Goal: Find contact information: Find contact information

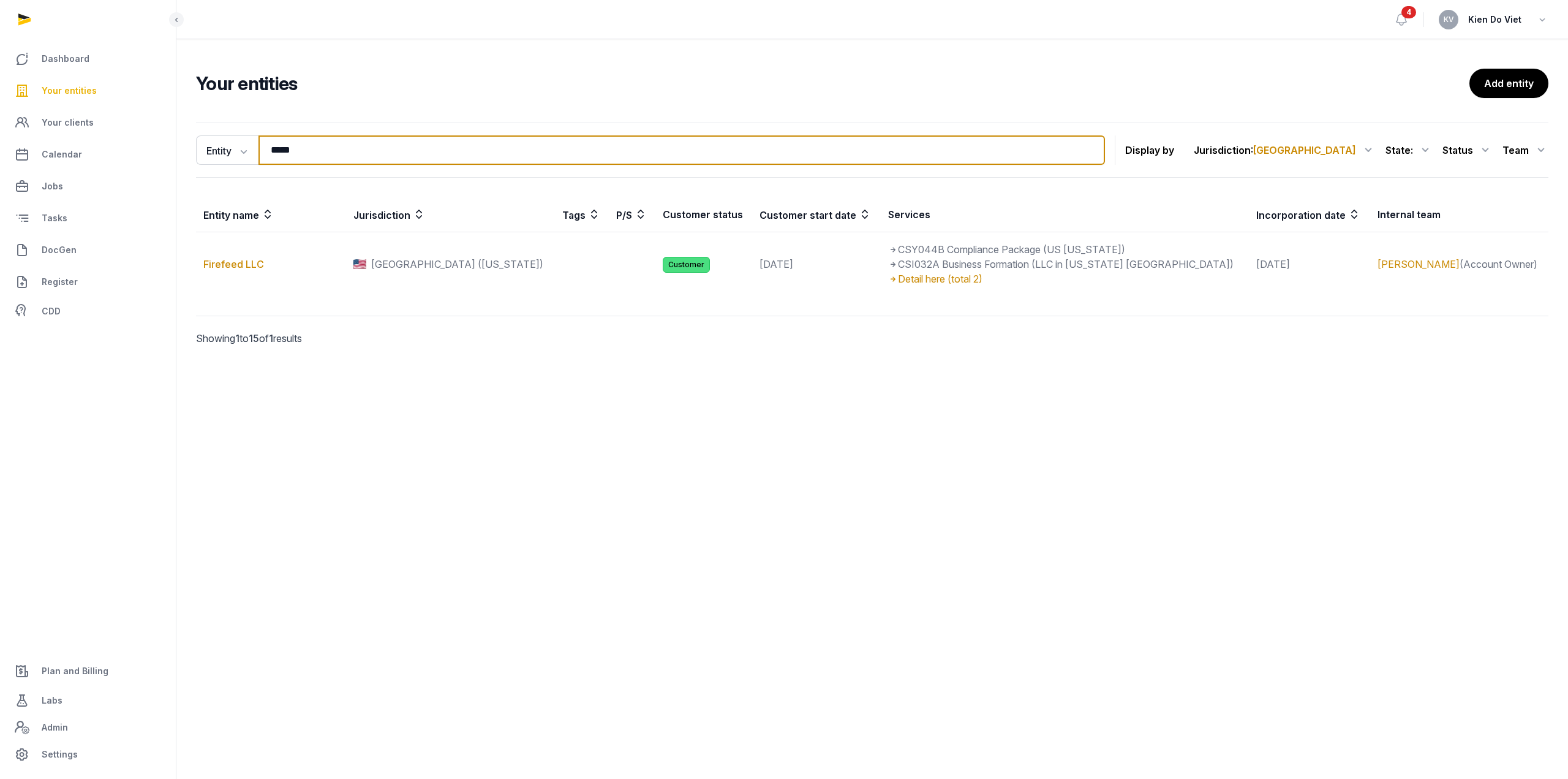
click at [315, 155] on input "*****" at bounding box center [681, 150] width 847 height 29
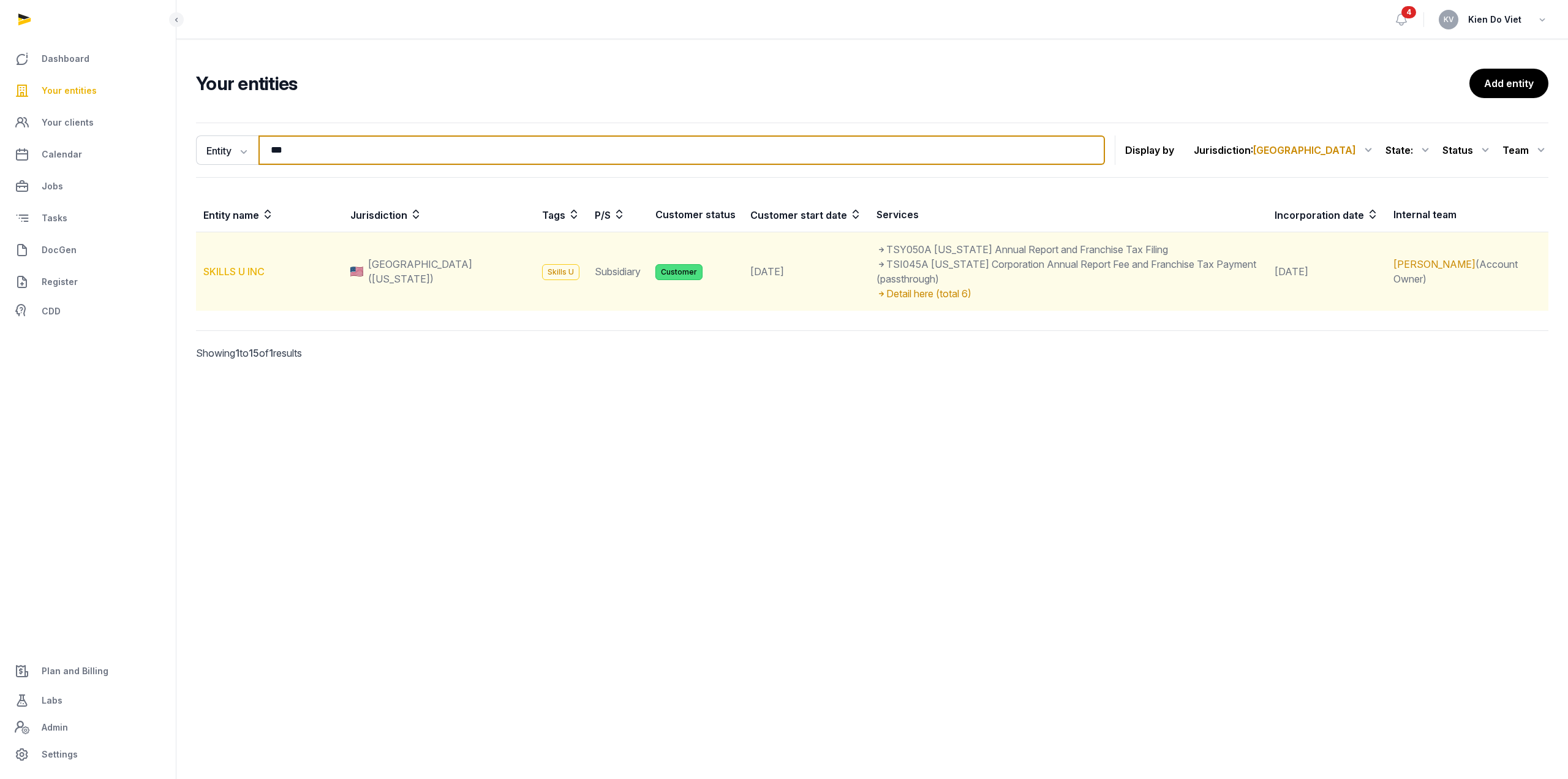
type input "***"
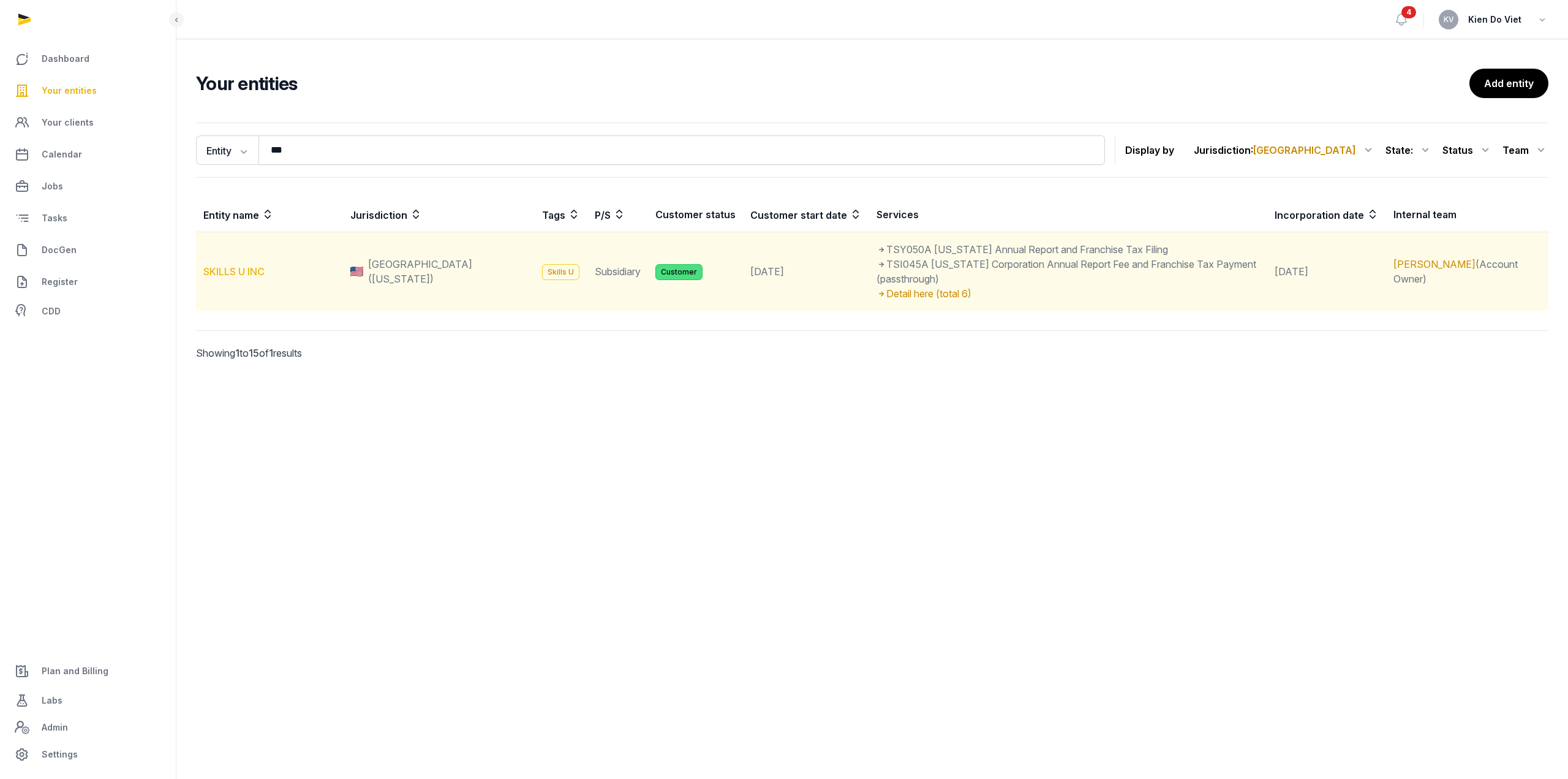
click at [255, 265] on link "SKILLS U INC" at bounding box center [234, 270] width 61 height 12
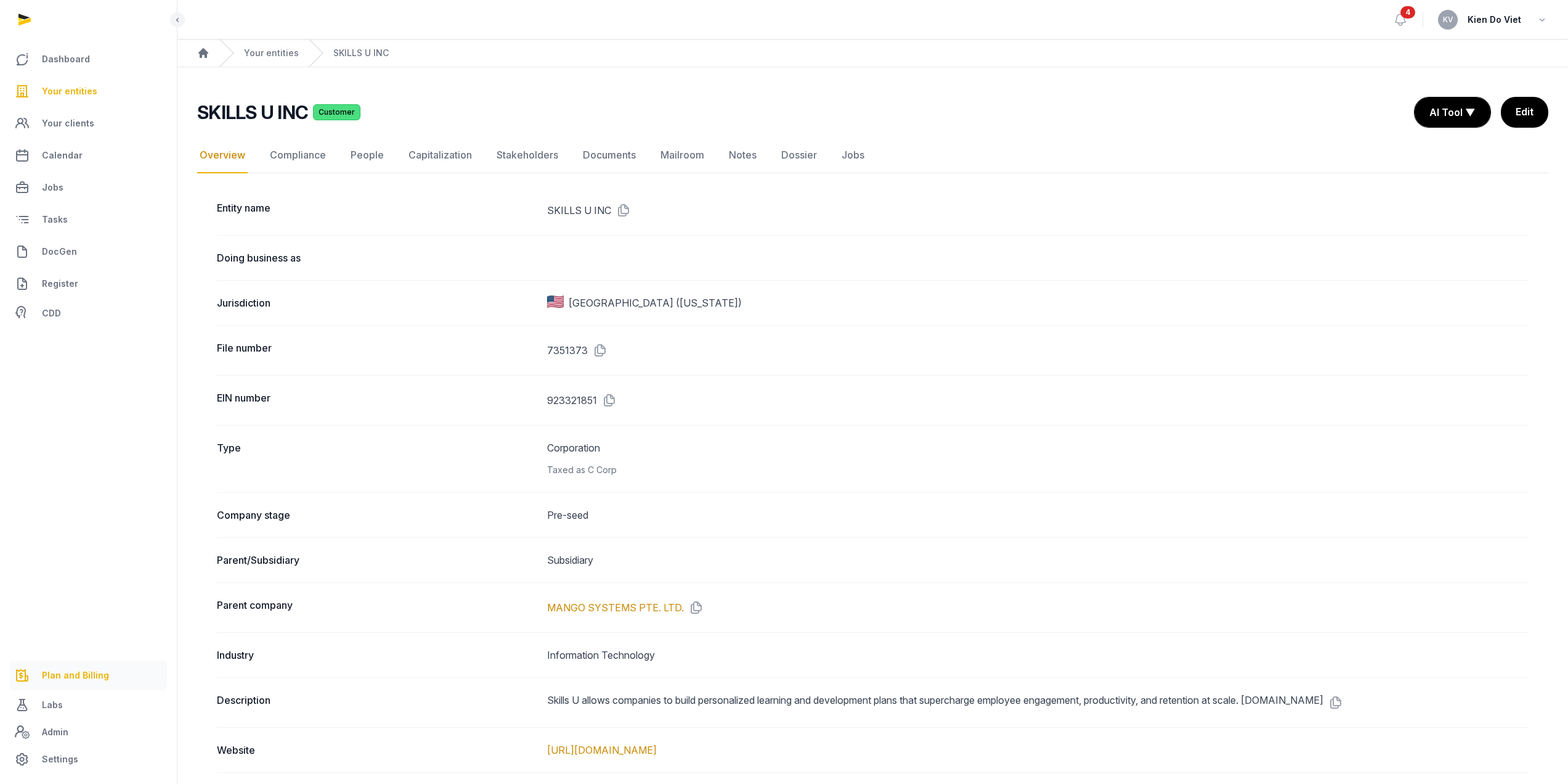
click at [76, 671] on span "Plan and Billing" at bounding box center [75, 675] width 67 height 15
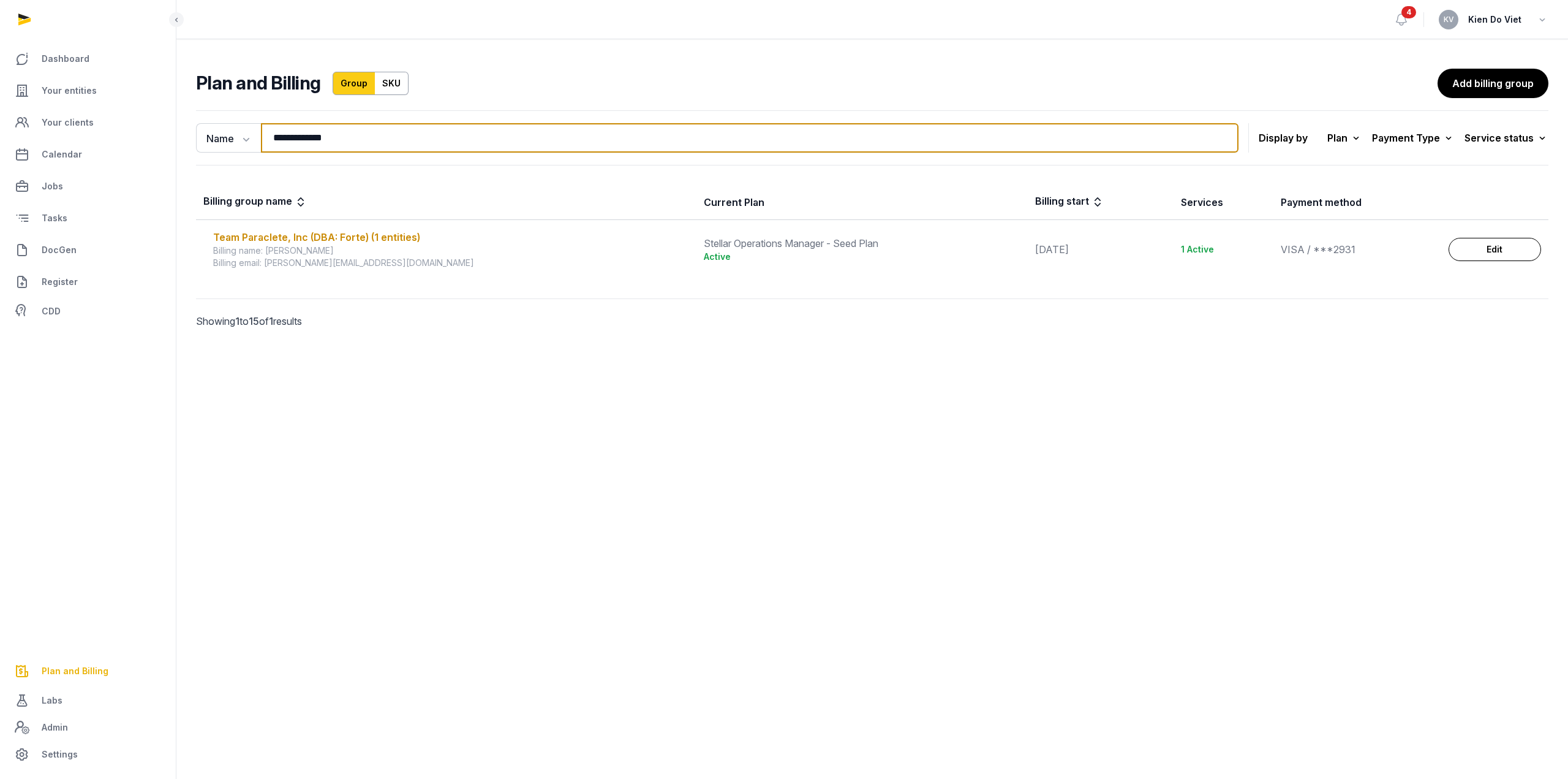
click at [341, 132] on input "**********" at bounding box center [750, 138] width 978 height 29
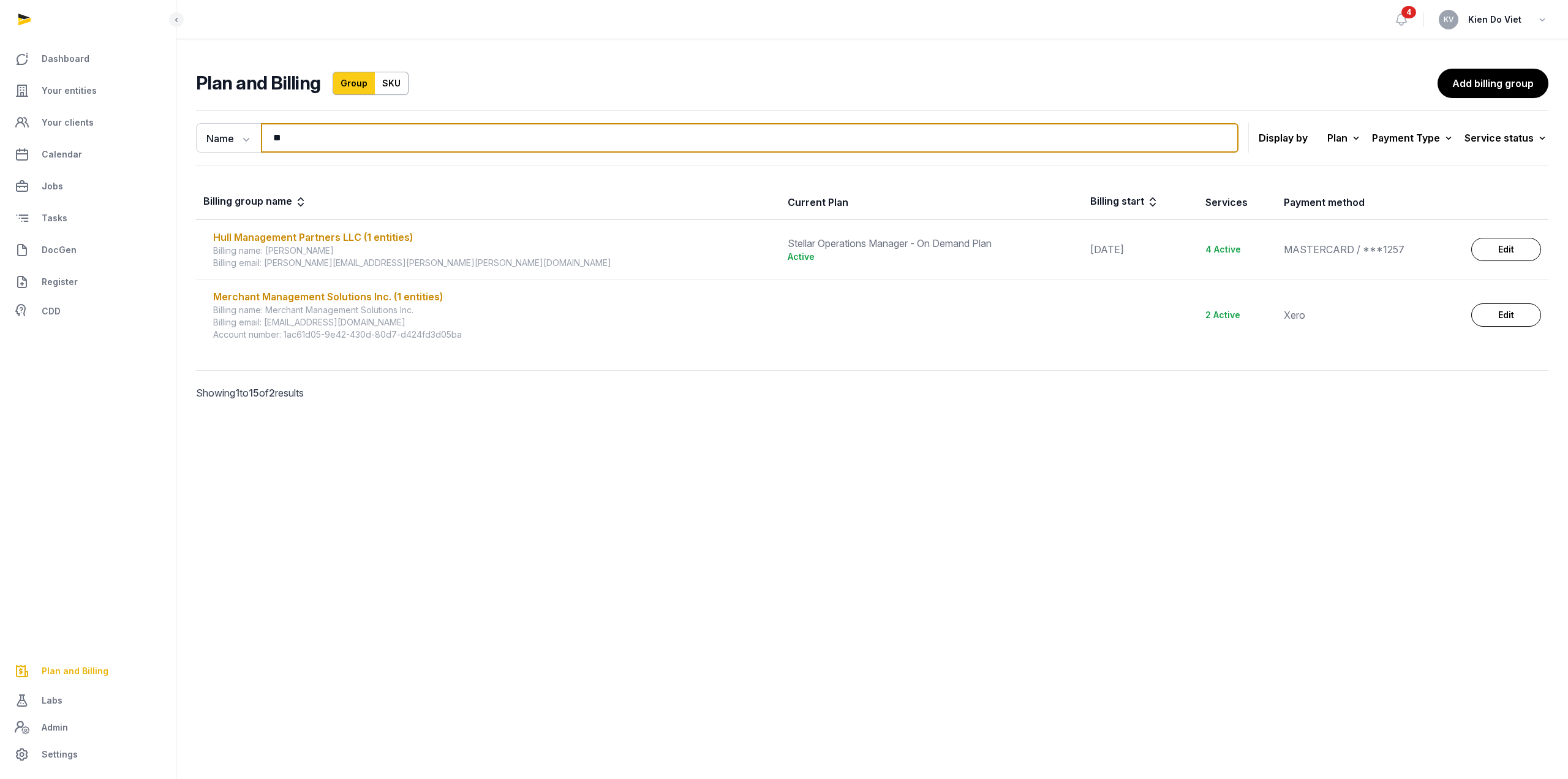
type input "*"
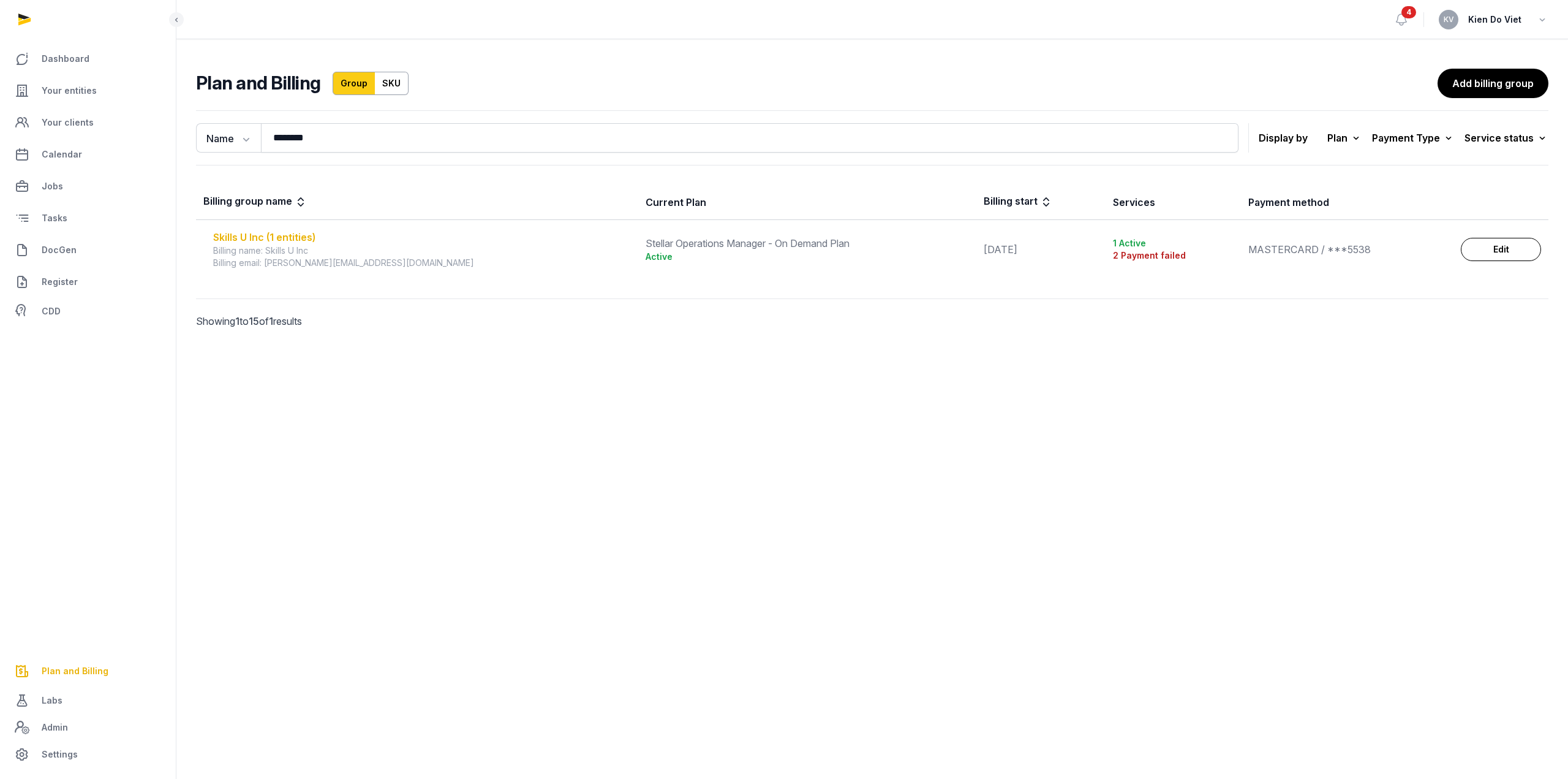
click at [296, 237] on div "Skills U Inc (1 entities)" at bounding box center [421, 237] width 417 height 15
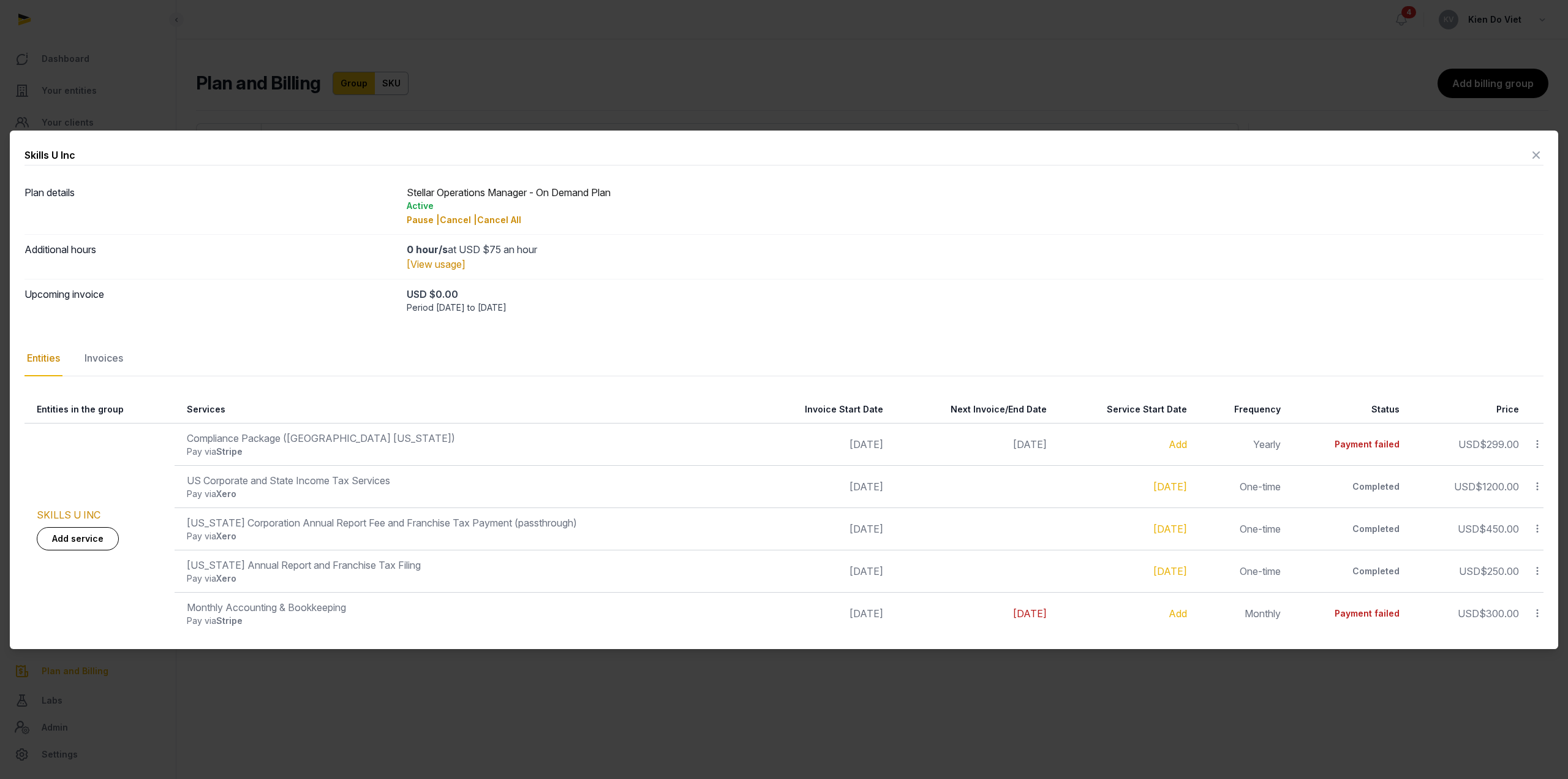
click at [1013, 612] on span "[DATE]" at bounding box center [1029, 613] width 34 height 12
click at [1030, 612] on span "[DATE]" at bounding box center [1029, 613] width 34 height 12
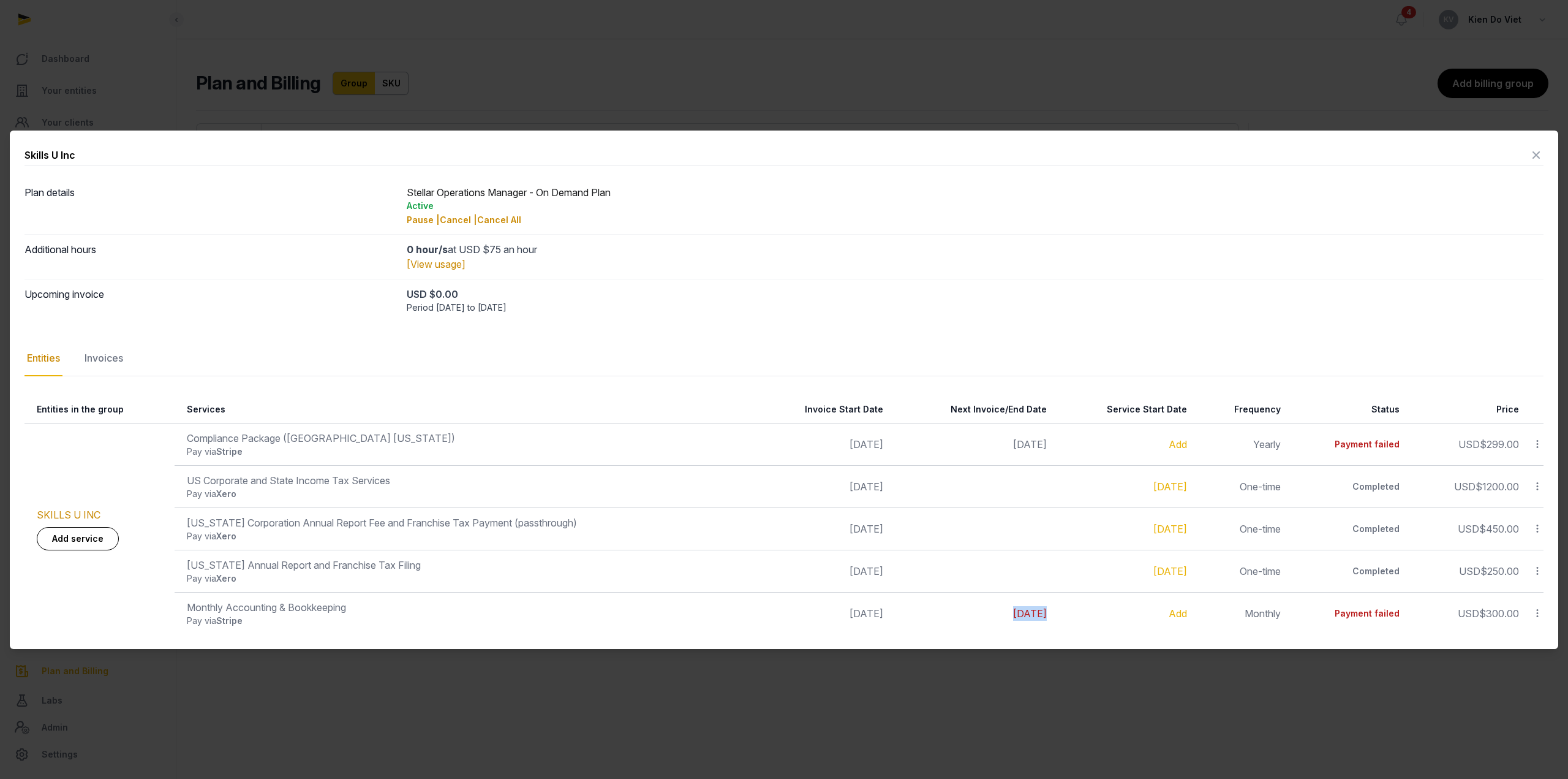
click at [1030, 612] on span "[DATE]" at bounding box center [1029, 613] width 34 height 12
click at [100, 362] on div "Invoices" at bounding box center [104, 358] width 44 height 36
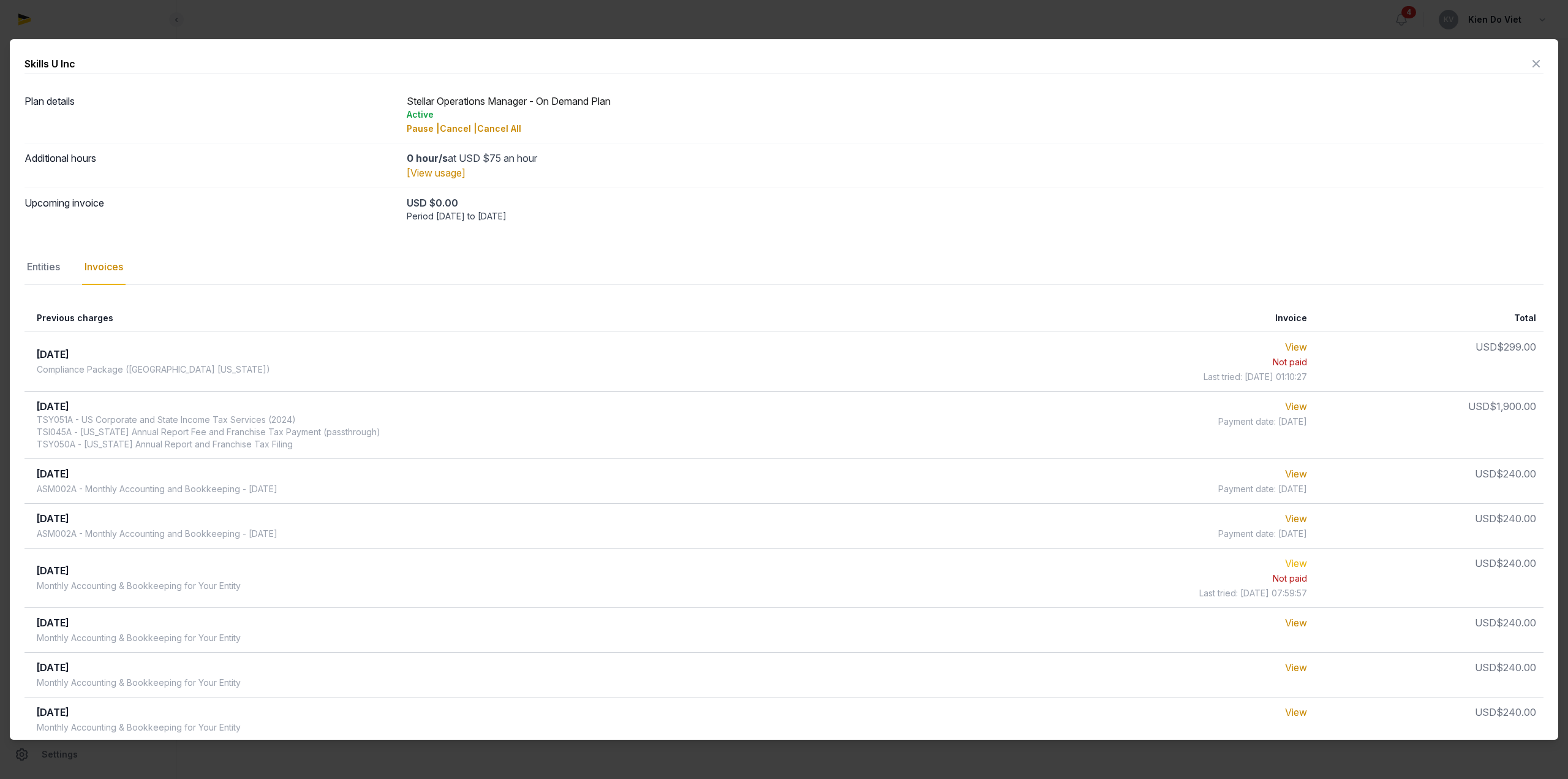
click at [1285, 565] on link "View" at bounding box center [1296, 563] width 22 height 12
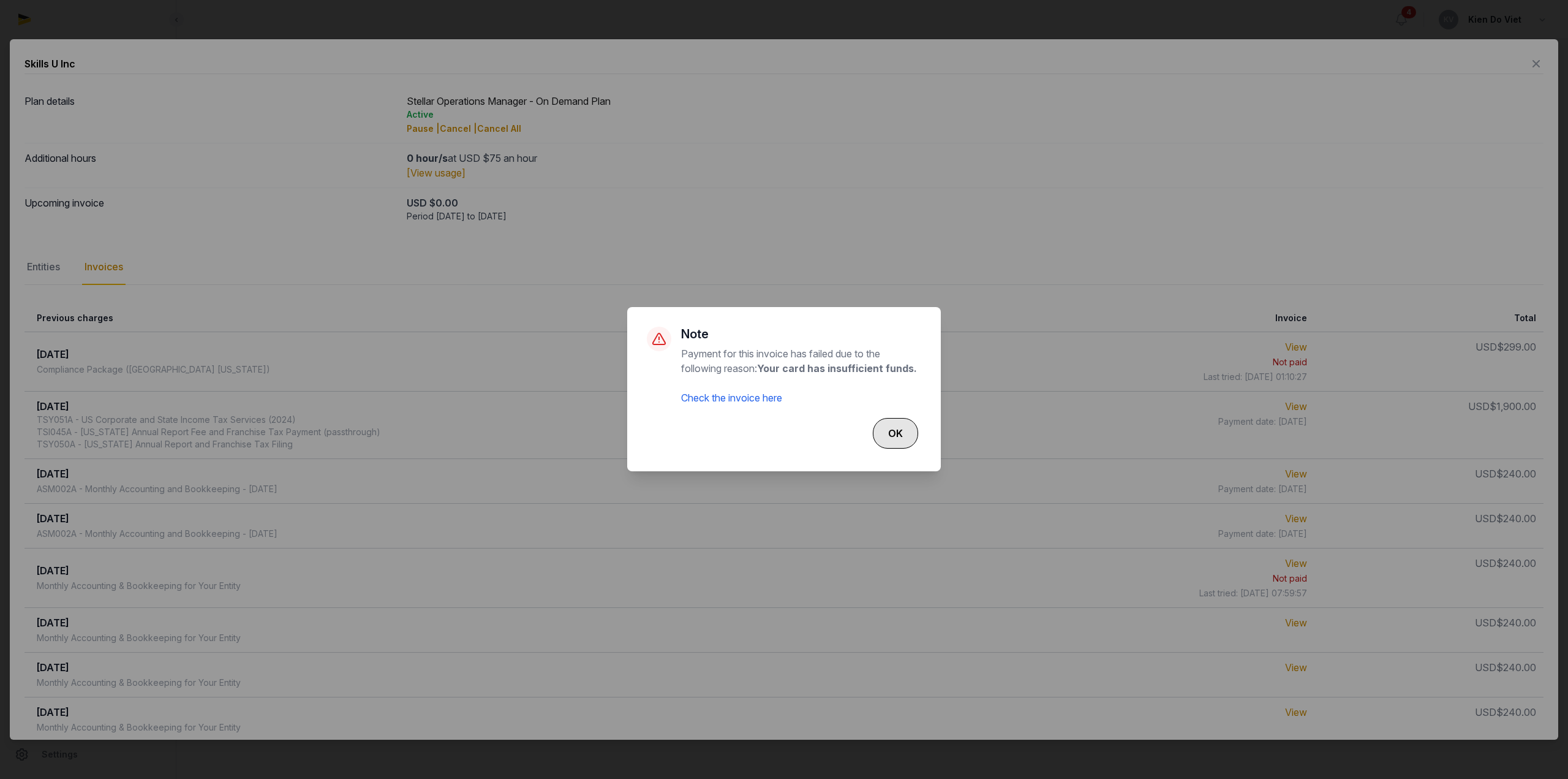
click at [899, 433] on button "OK" at bounding box center [896, 433] width 46 height 31
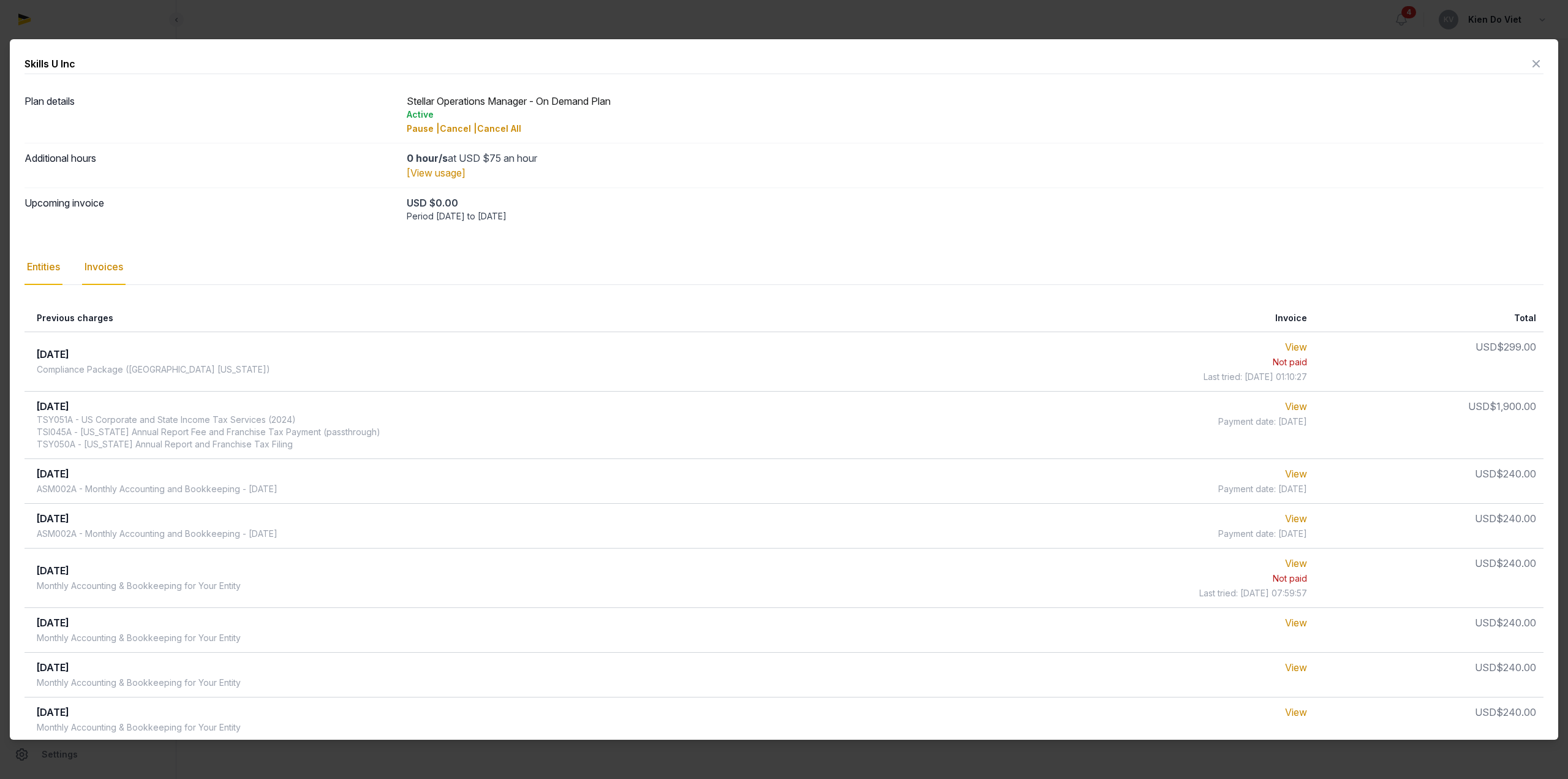
click at [29, 261] on div "Entities" at bounding box center [44, 267] width 38 height 36
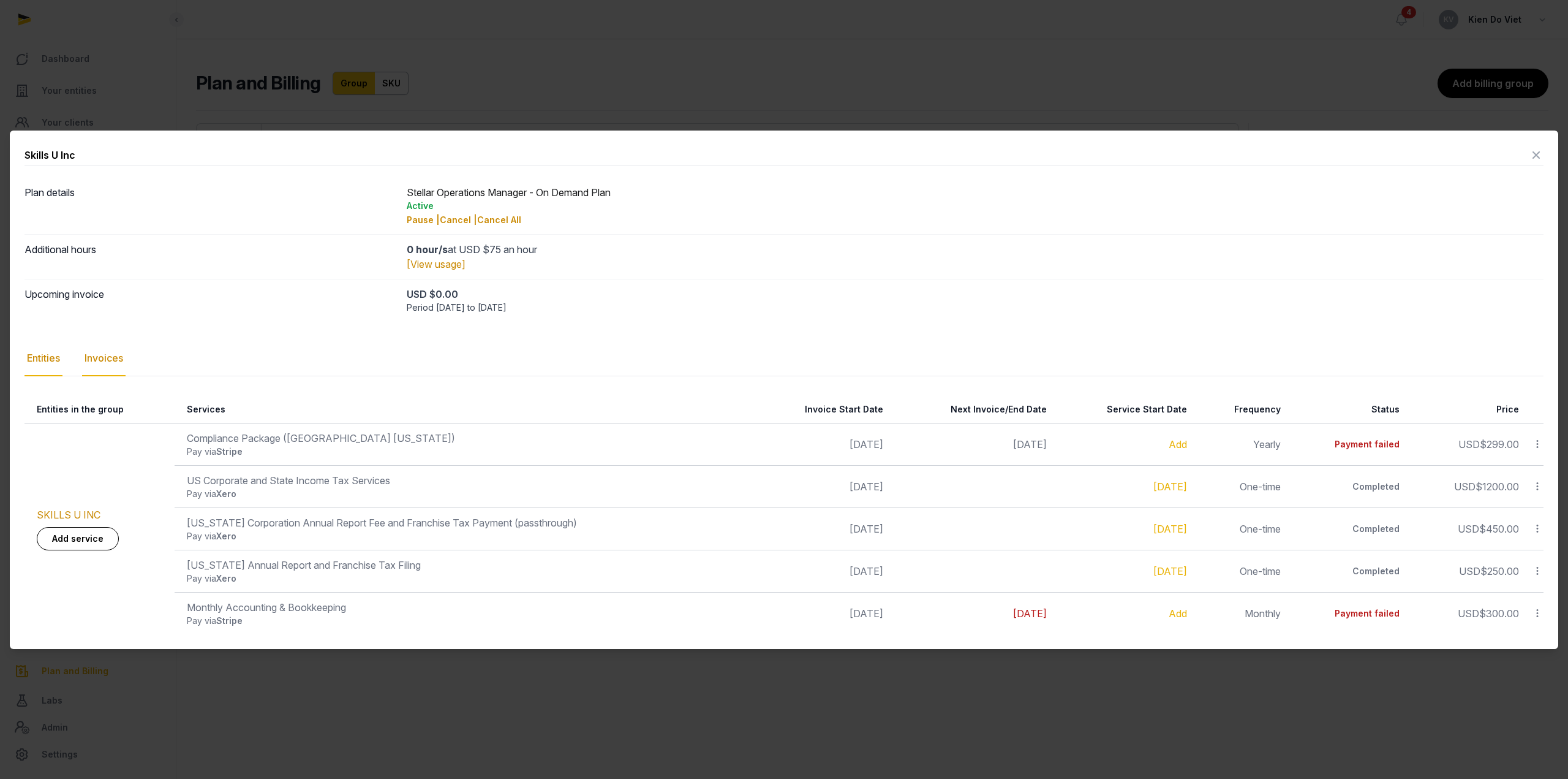
click at [104, 360] on div "Invoices" at bounding box center [104, 358] width 44 height 36
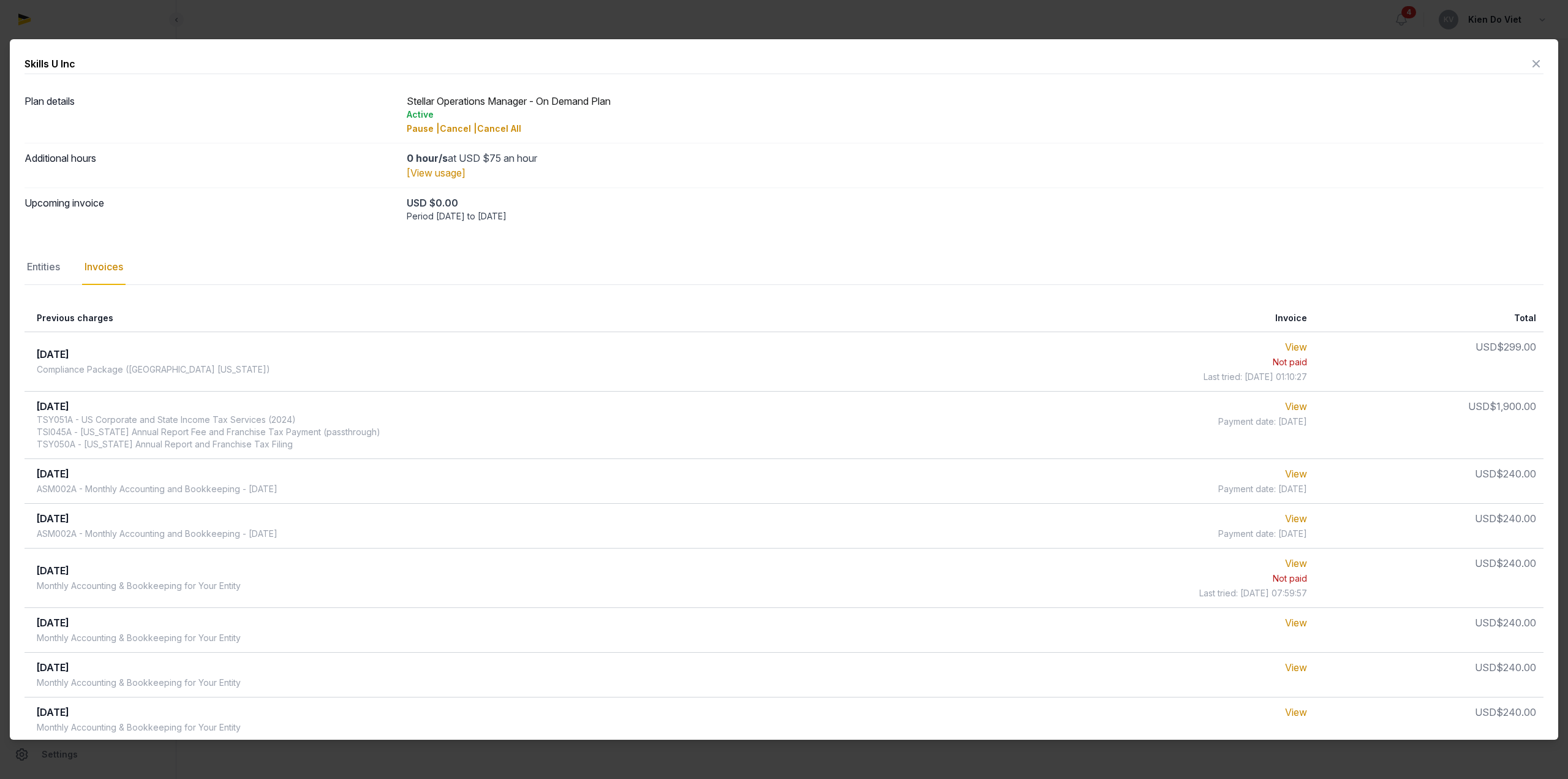
click at [1531, 60] on icon at bounding box center [1536, 63] width 15 height 19
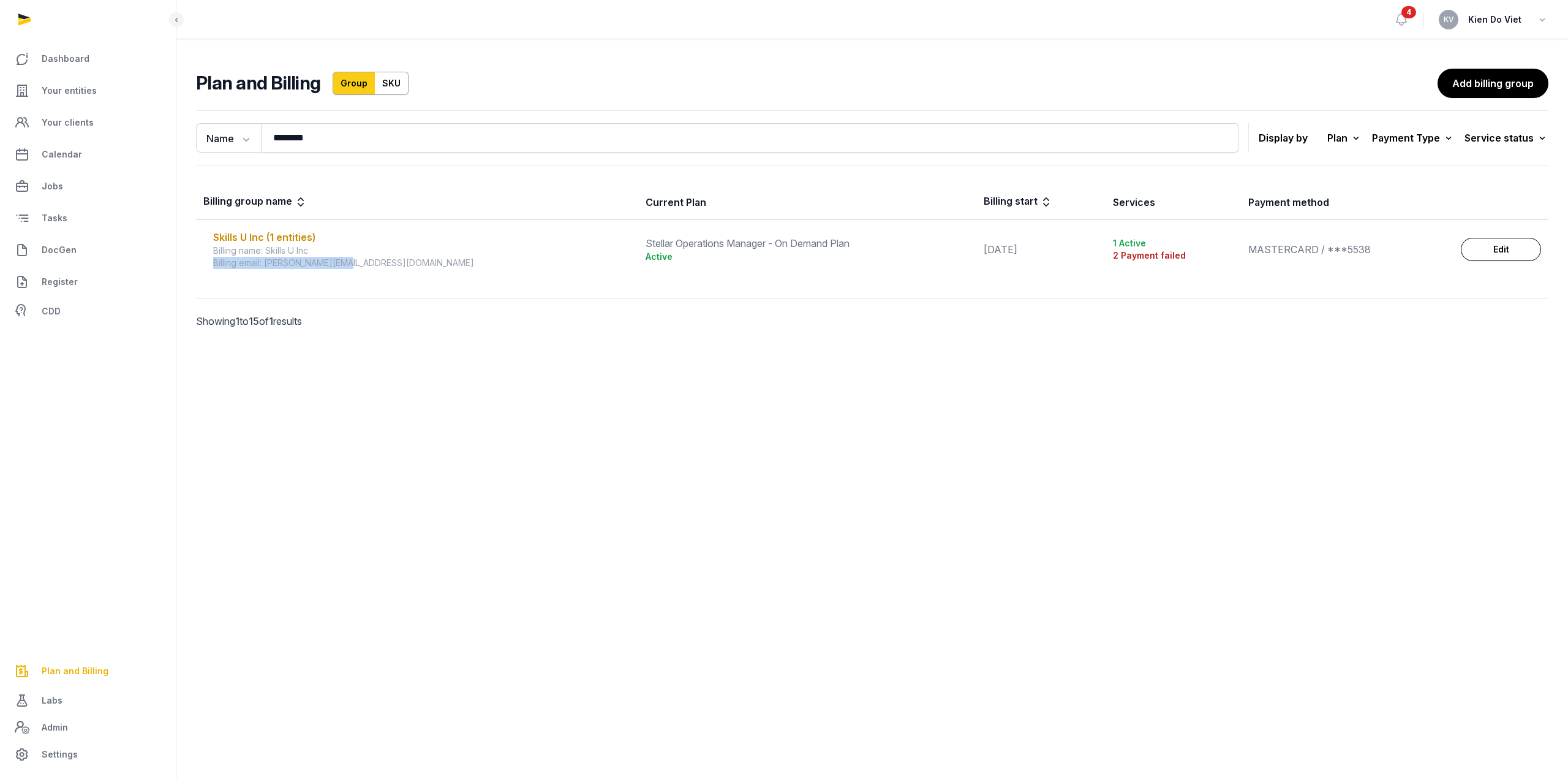
drag, startPoint x: 356, startPoint y: 247, endPoint x: 363, endPoint y: 279, distance: 32.8
click at [363, 279] on div "Billing group name Current Plan Billing start Services Payment method Skills U …" at bounding box center [872, 231] width 1392 height 103
click at [332, 312] on p "Showing 1 to 15 of 1 results" at bounding box center [358, 321] width 323 height 44
drag, startPoint x: 349, startPoint y: 264, endPoint x: 268, endPoint y: 267, distance: 81.1
click at [268, 267] on div "Billing email: [PERSON_NAME][EMAIL_ADDRESS][DOMAIN_NAME]" at bounding box center [421, 262] width 417 height 12
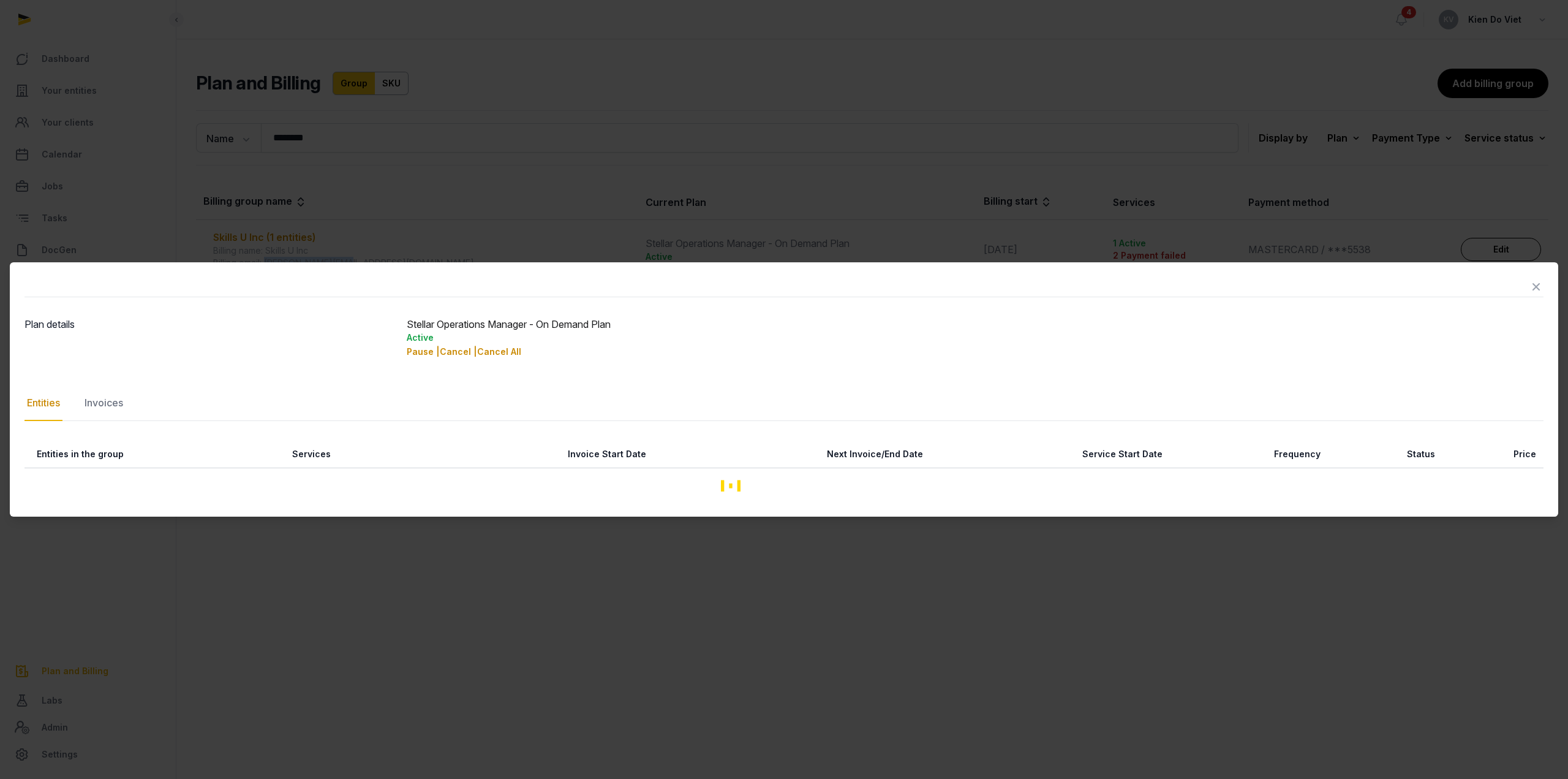
copy div "[EMAIL_ADDRESS][DOMAIN_NAME]"
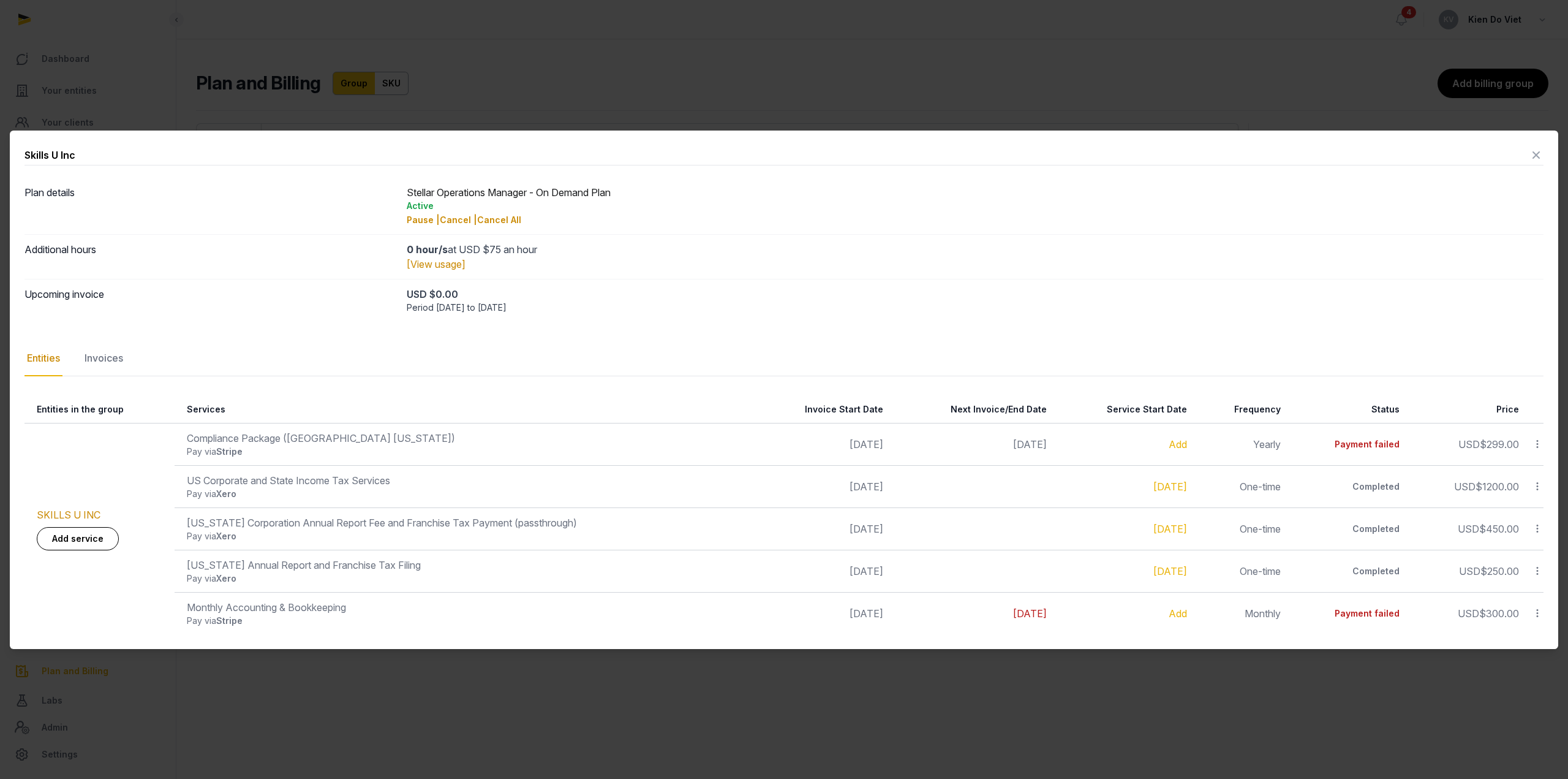
click at [1534, 155] on icon at bounding box center [1536, 154] width 15 height 19
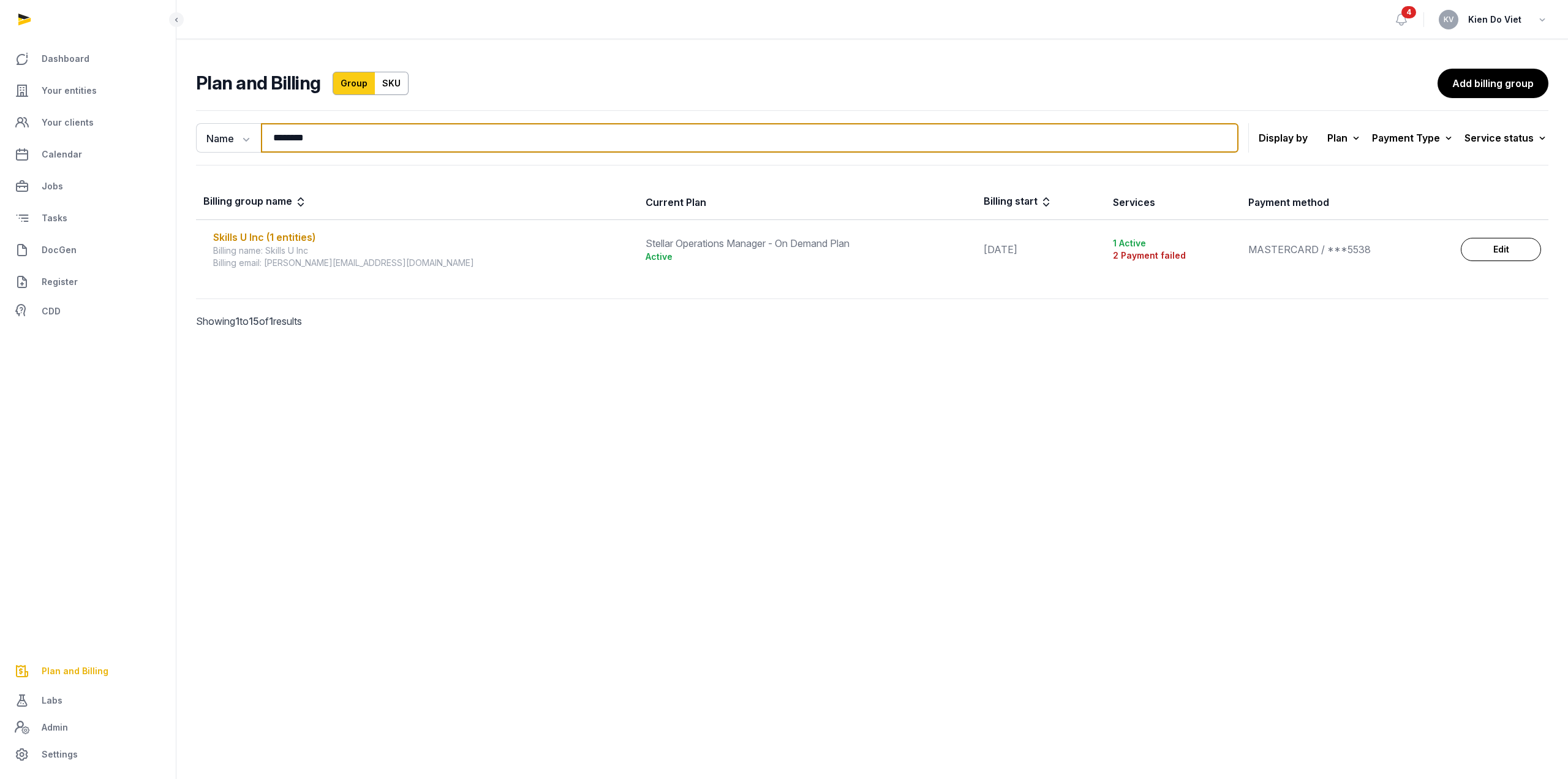
click at [342, 144] on input "********" at bounding box center [750, 138] width 978 height 29
click at [324, 135] on input "********" at bounding box center [750, 138] width 978 height 29
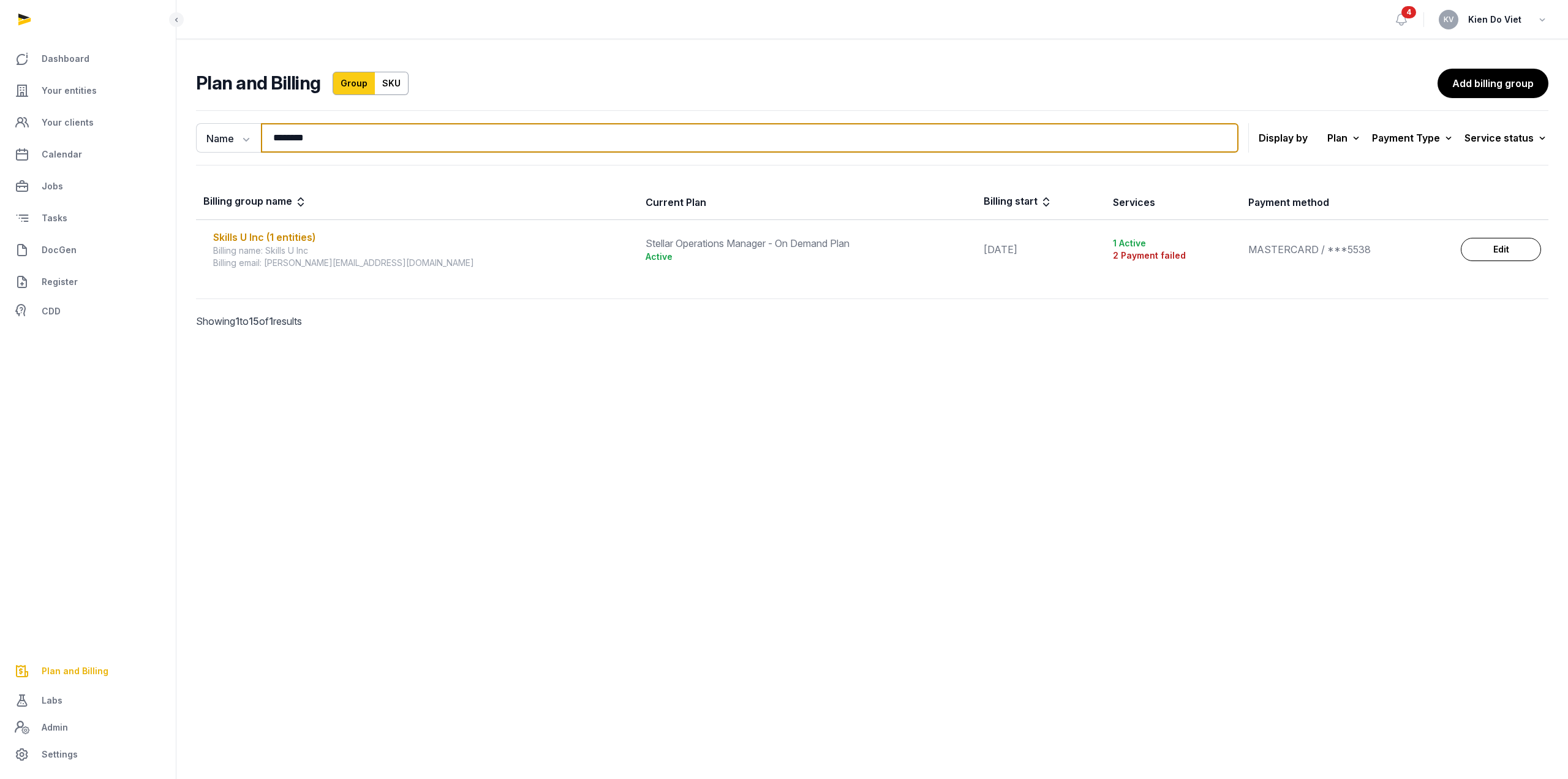
click at [323, 137] on input "********" at bounding box center [750, 138] width 978 height 29
paste input "******"
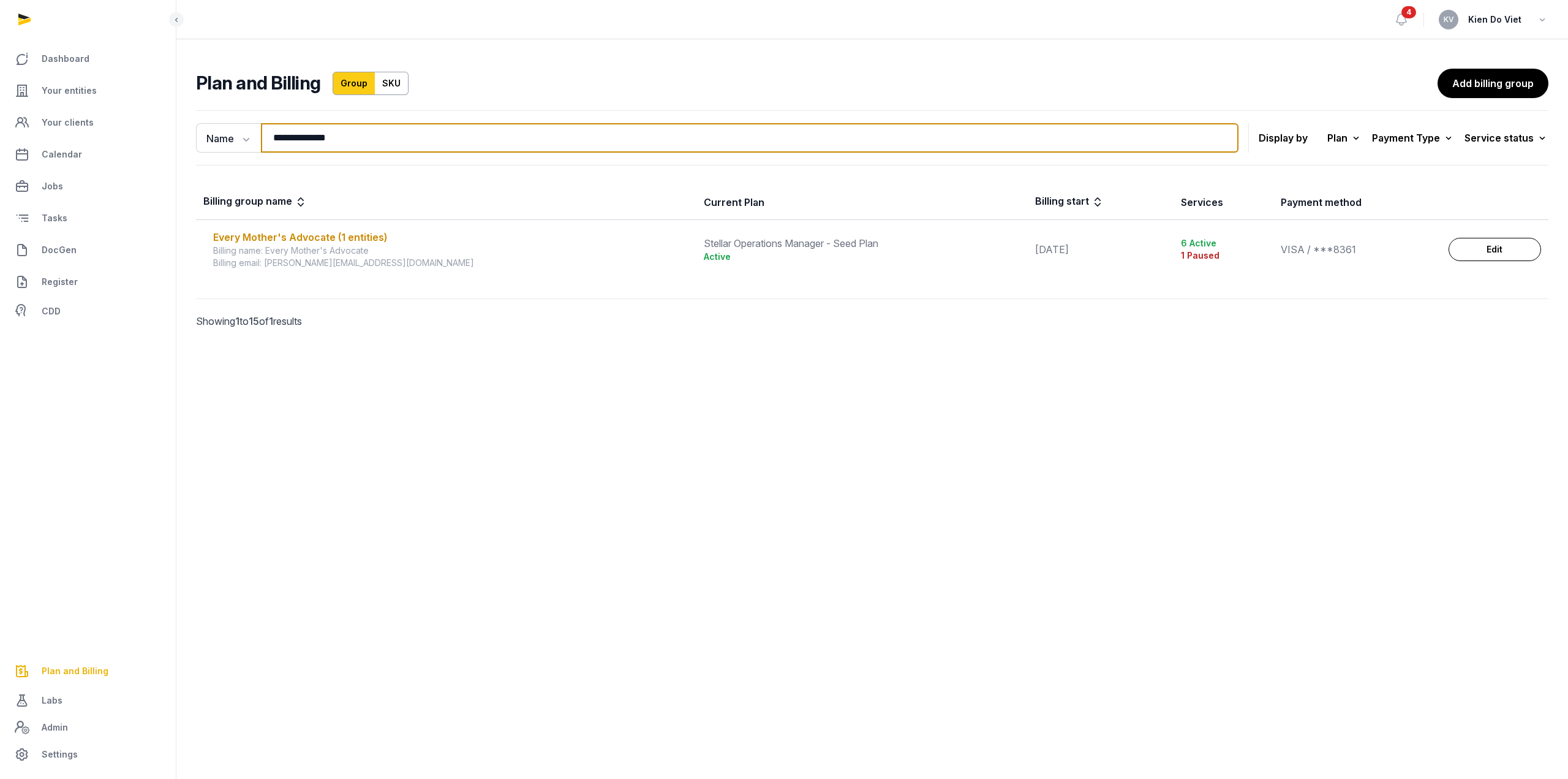
type input "**********"
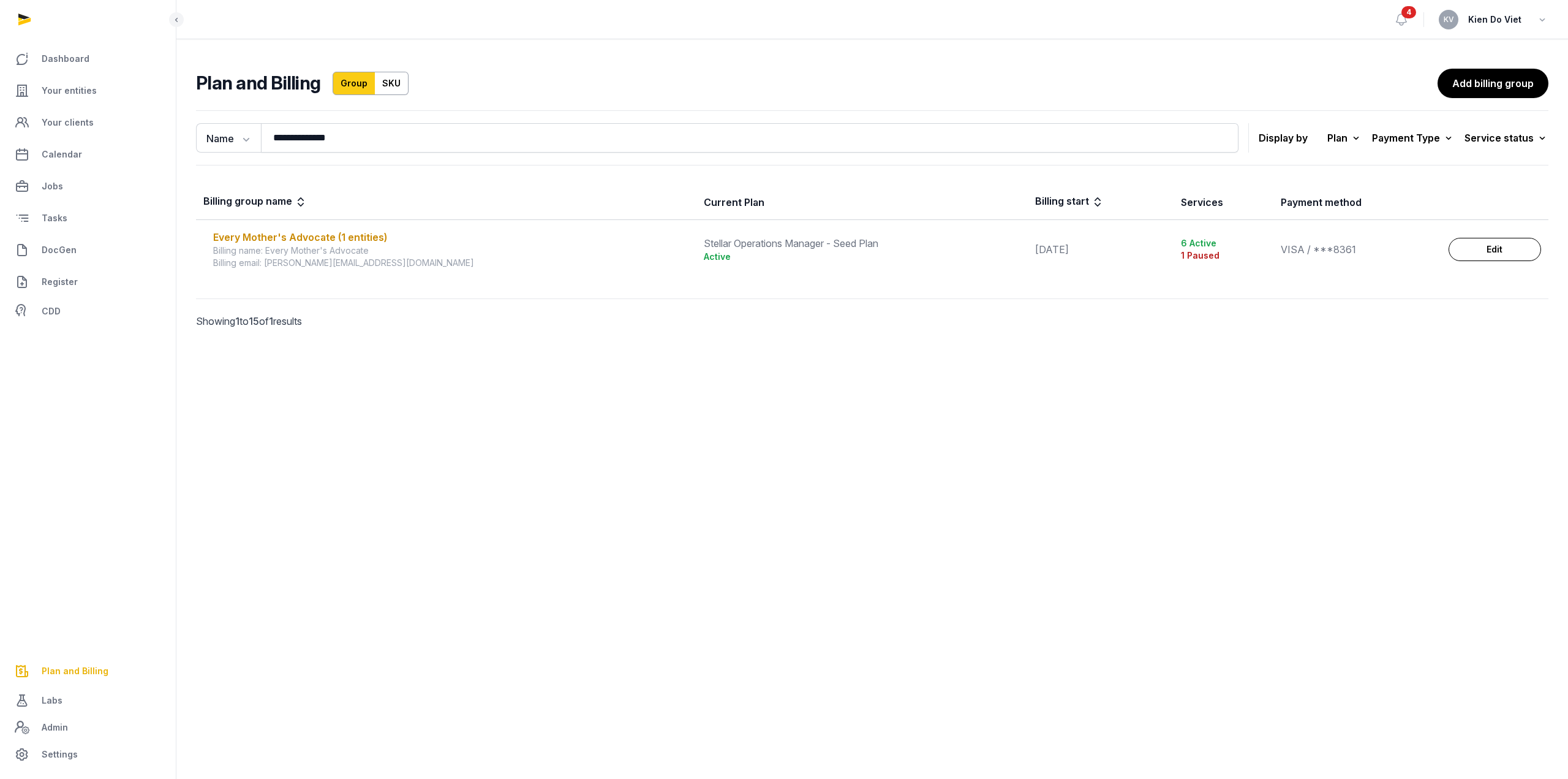
click at [584, 314] on div at bounding box center [872, 321] width 667 height 44
click at [280, 264] on div "Billing email: [PERSON_NAME][EMAIL_ADDRESS][DOMAIN_NAME]" at bounding box center [450, 262] width 476 height 12
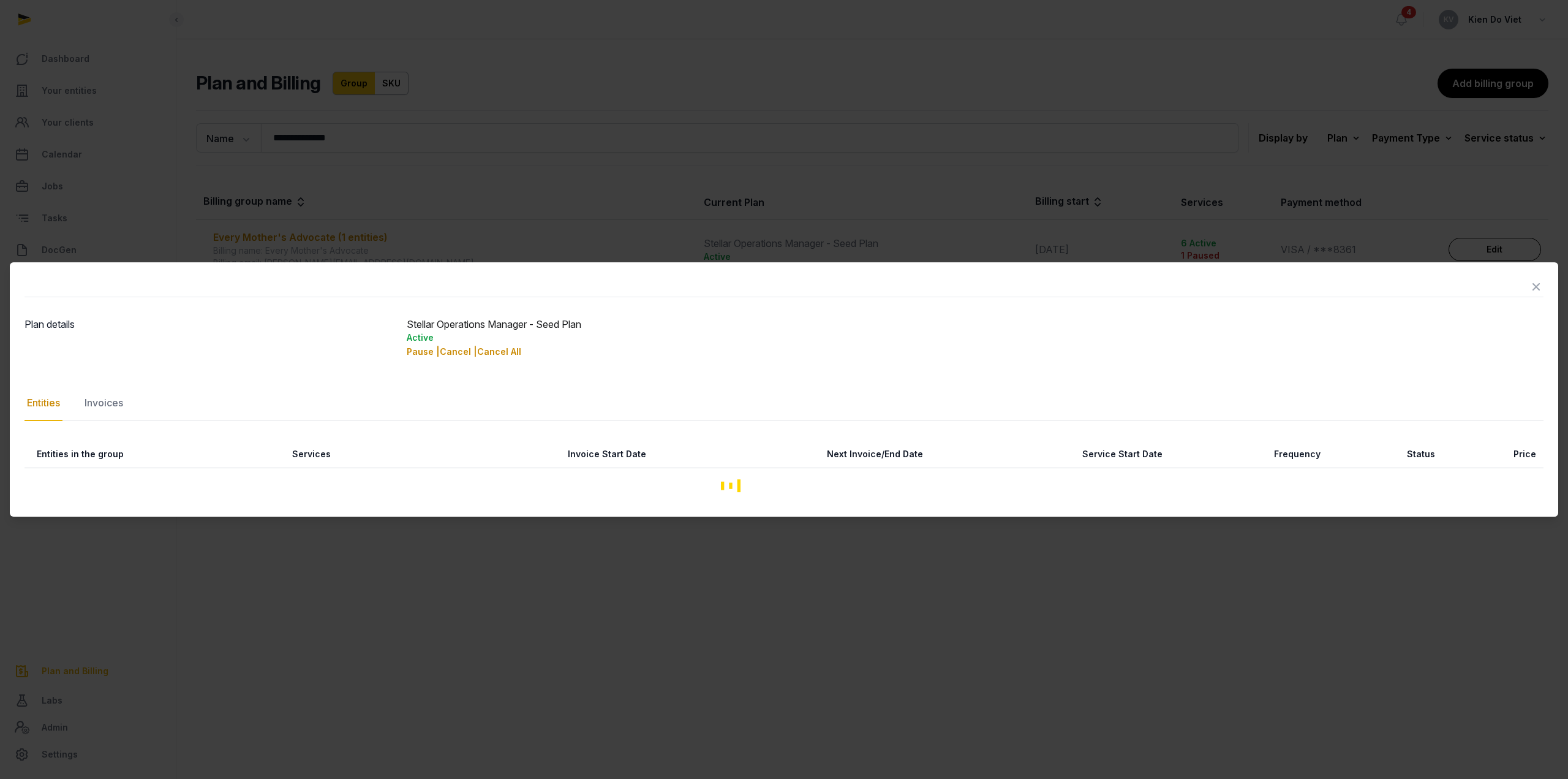
drag, startPoint x: 280, startPoint y: 264, endPoint x: 309, endPoint y: 265, distance: 29.0
click at [309, 265] on div "Plan details Stellar Operations Manager - Seed Plan Active Pause | Cancel | Can…" at bounding box center [784, 389] width 1549 height 255
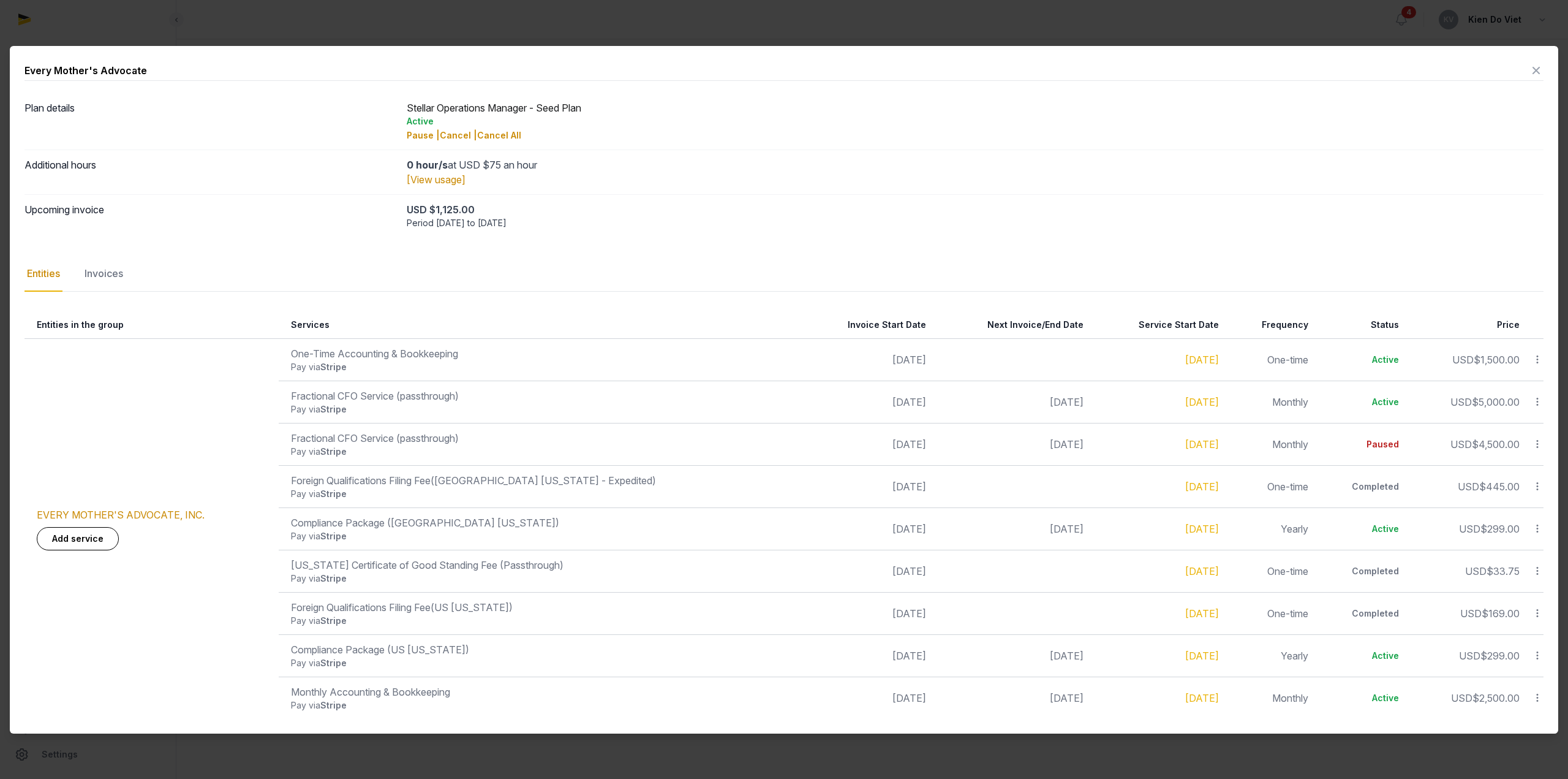
click at [1538, 73] on icon at bounding box center [1536, 69] width 15 height 19
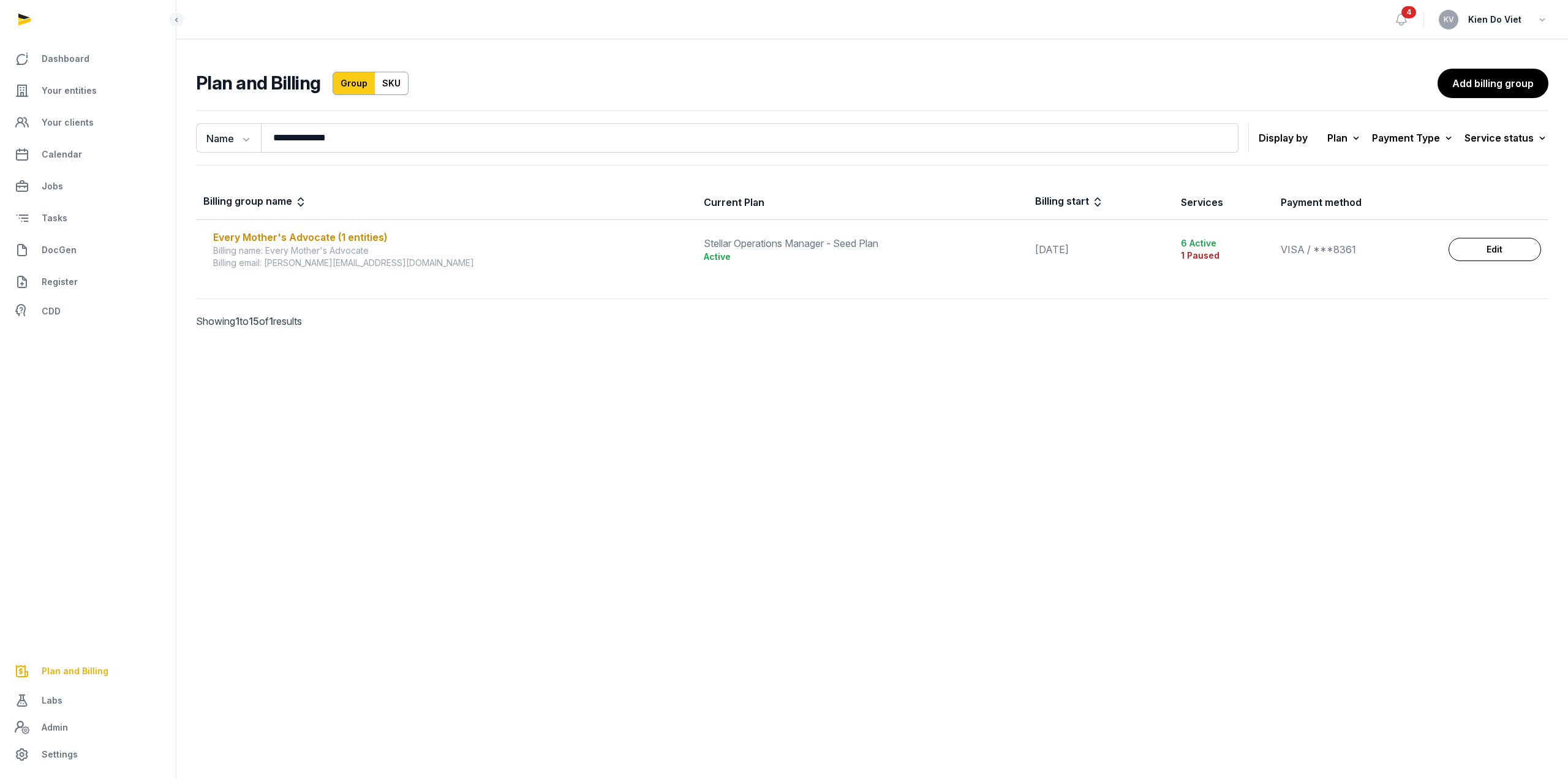
click at [282, 265] on div "Billing email: [PERSON_NAME][EMAIL_ADDRESS][DOMAIN_NAME]" at bounding box center [450, 262] width 476 height 12
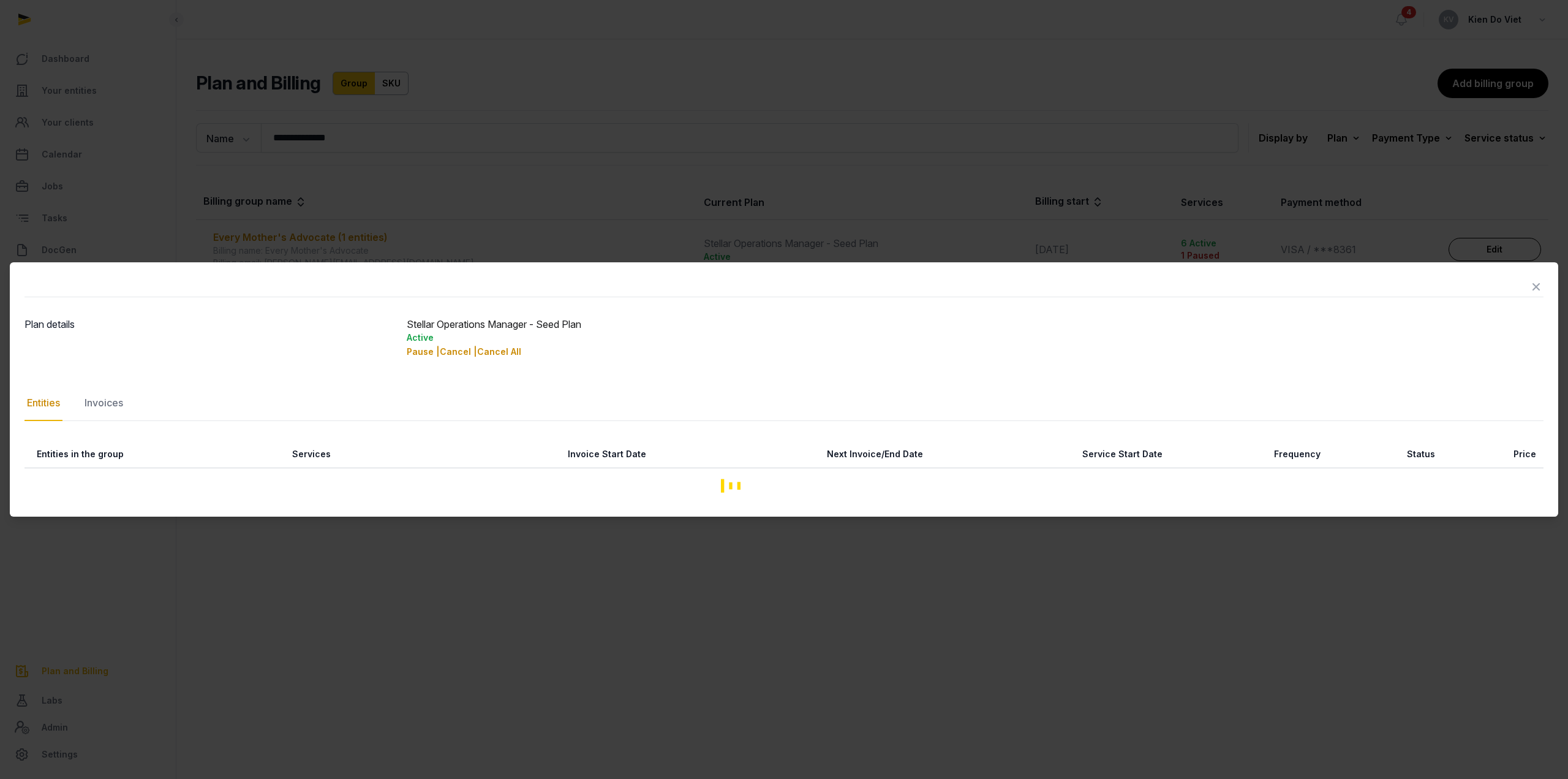
click at [306, 265] on div "Plan details Stellar Operations Manager - Seed Plan Active Pause | Cancel | Can…" at bounding box center [784, 389] width 1549 height 255
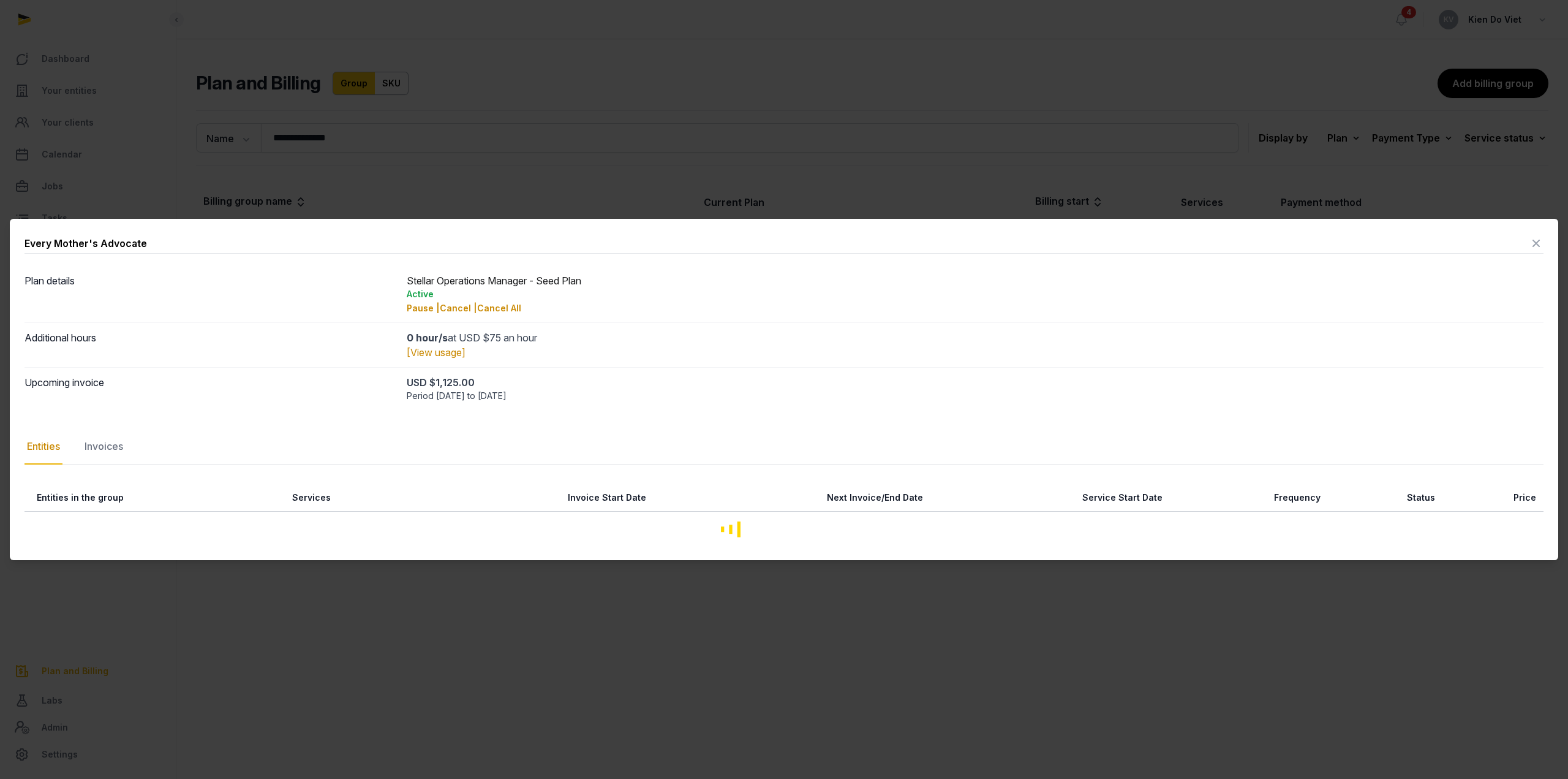
click at [1536, 286] on div "Stellar Operations Manager - Seed Plan Active Pause | Cancel | Cancel All" at bounding box center [974, 294] width 1137 height 42
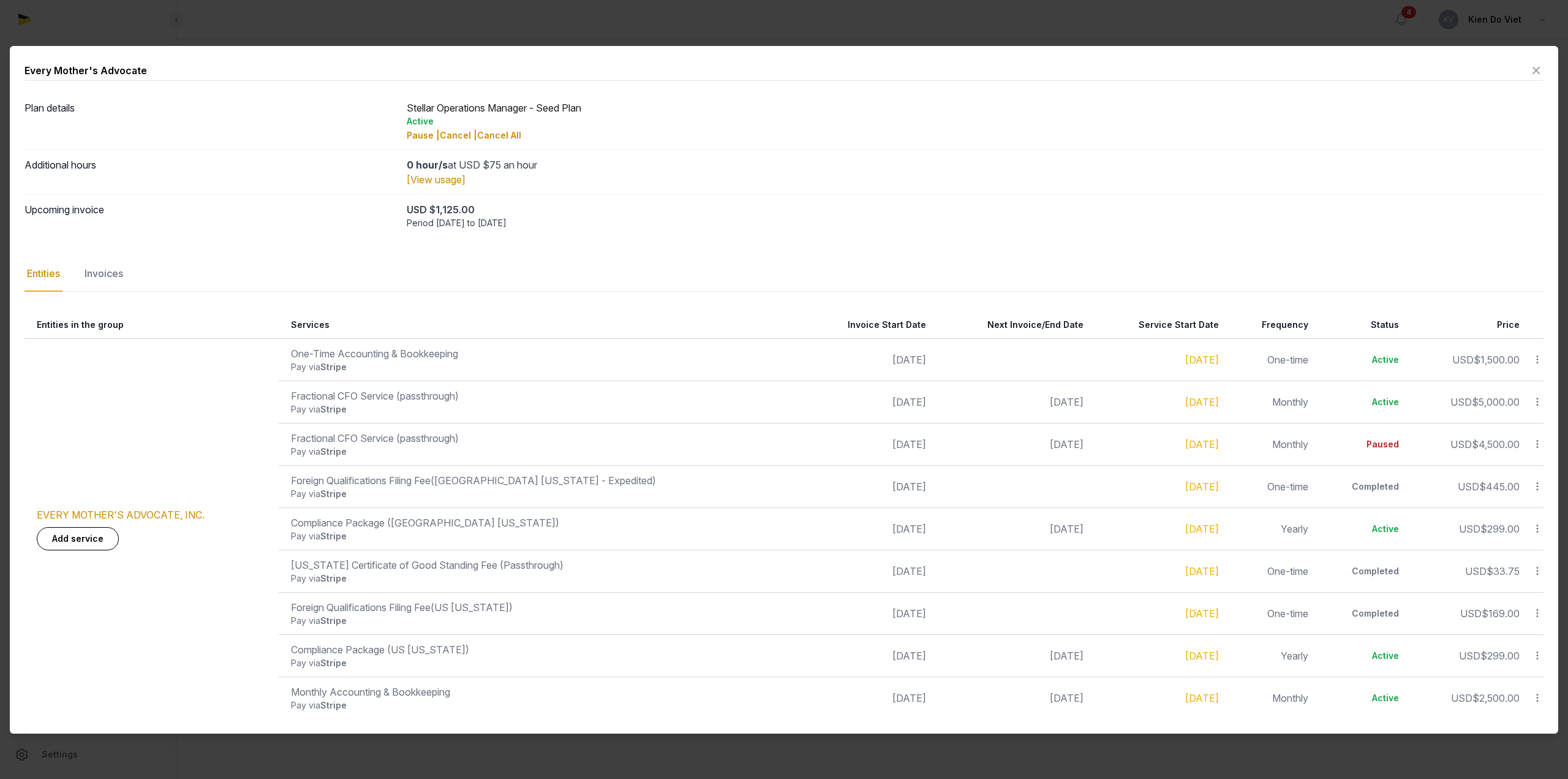
click at [1532, 69] on icon at bounding box center [1536, 69] width 15 height 19
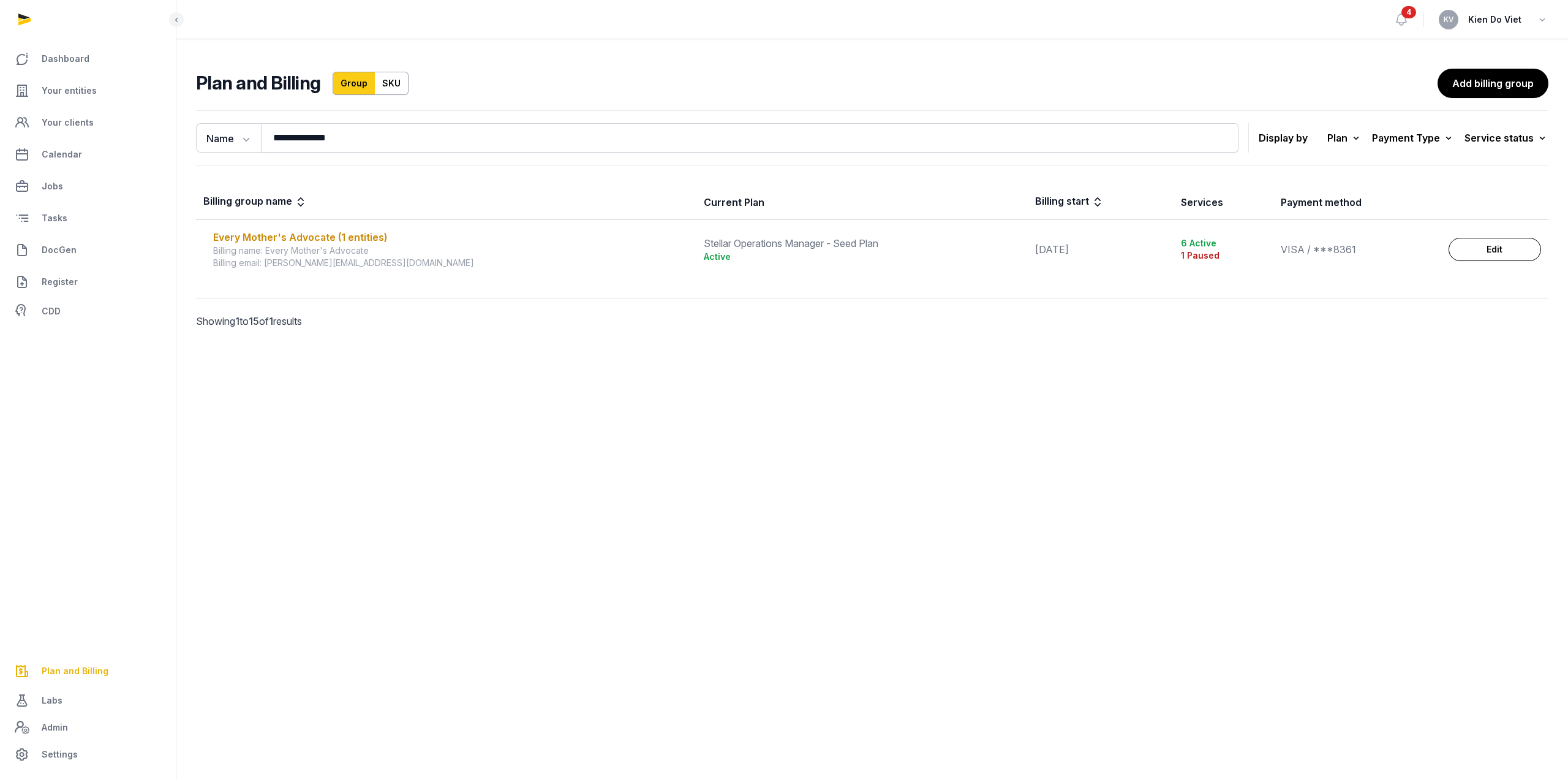
drag, startPoint x: 243, startPoint y: 474, endPoint x: 282, endPoint y: 397, distance: 86.3
click at [243, 474] on main "**********" at bounding box center [784, 389] width 1568 height 779
drag, startPoint x: 340, startPoint y: 267, endPoint x: 266, endPoint y: 260, distance: 74.3
click at [266, 260] on div "Billing email: [PERSON_NAME][EMAIL_ADDRESS][DOMAIN_NAME]" at bounding box center [450, 262] width 476 height 12
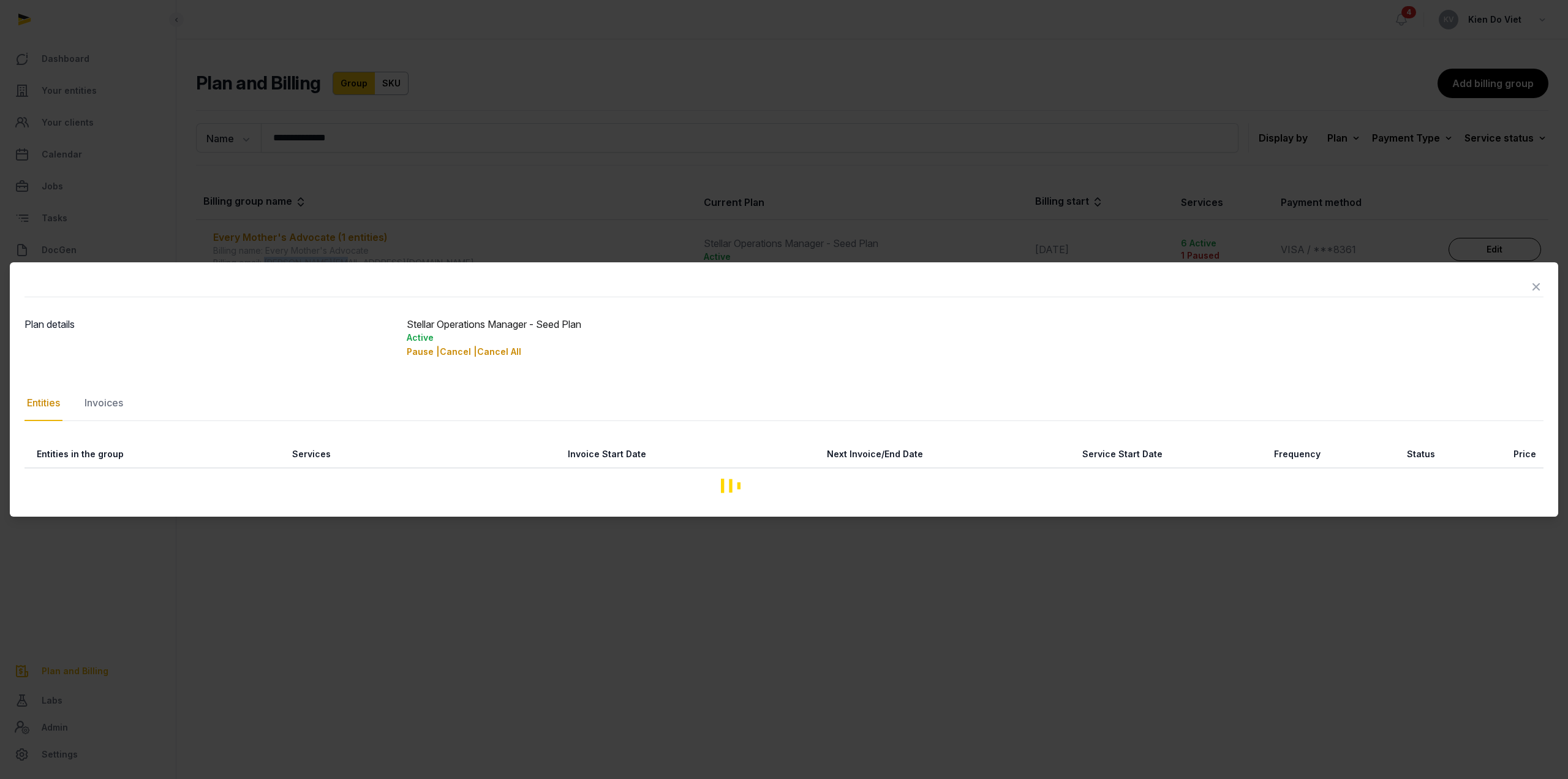
copy div "[PERSON_NAME][EMAIL_ADDRESS][DOMAIN_NAME]"
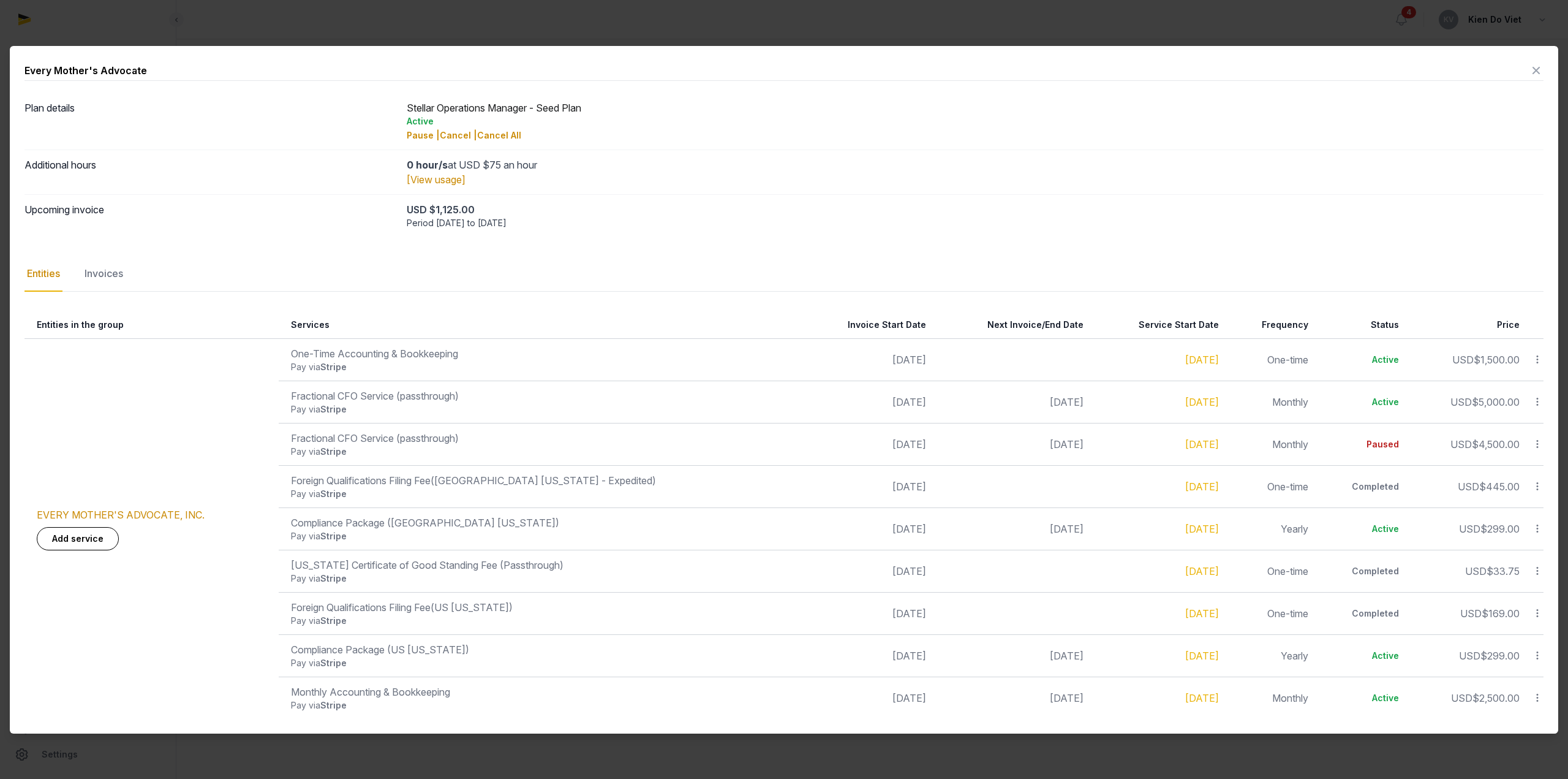
click at [1534, 72] on icon at bounding box center [1536, 69] width 15 height 19
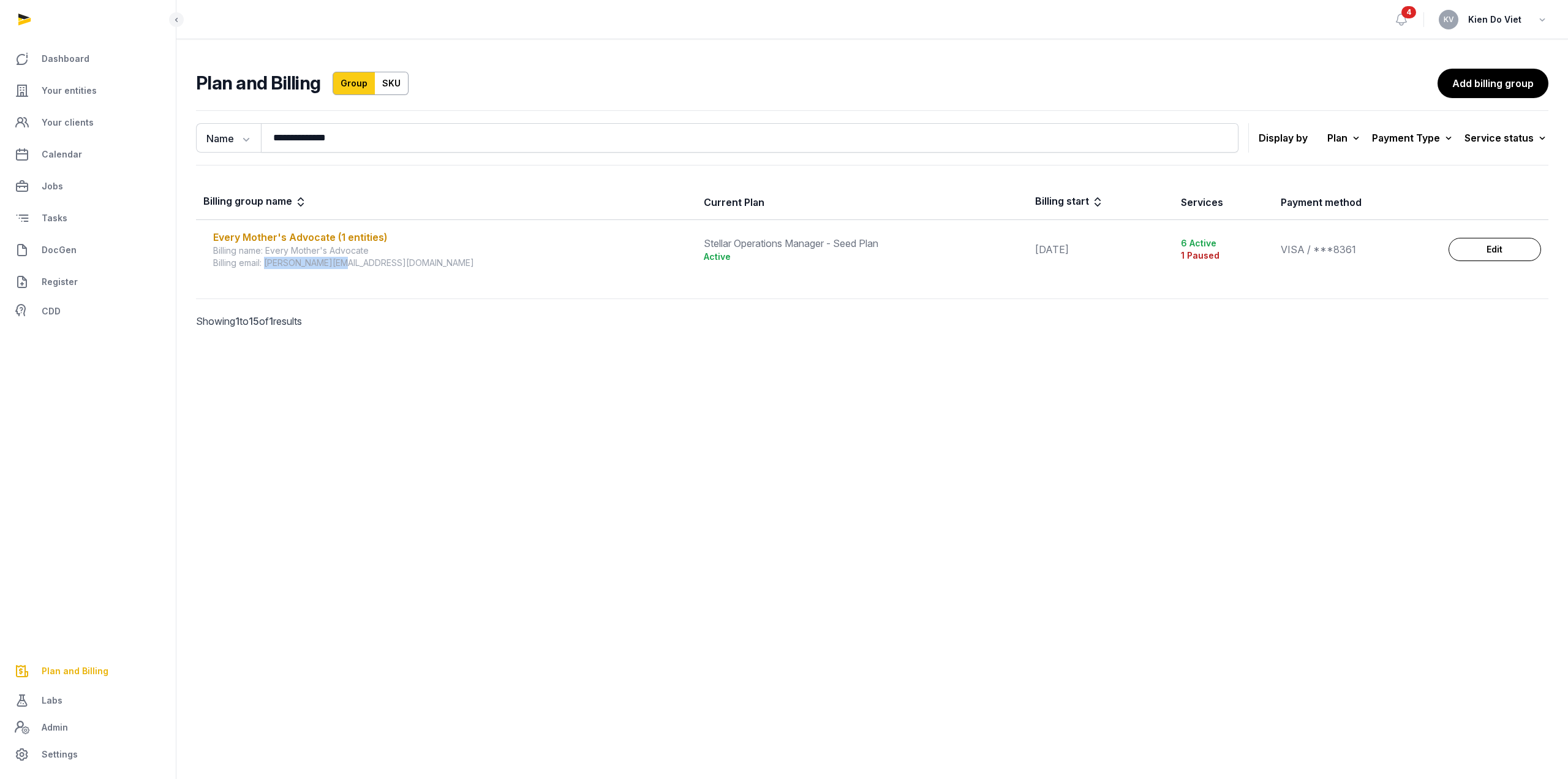
drag, startPoint x: 390, startPoint y: 270, endPoint x: 267, endPoint y: 272, distance: 123.0
click at [267, 272] on td "Every Mother's Advocate (1 entities) Billing name: Every Mother's Advocate Bill…" at bounding box center [447, 249] width 500 height 59
copy div "[PERSON_NAME][EMAIL_ADDRESS][DOMAIN_NAME]"
click at [308, 234] on div "Every Mother's Advocate (1 entities)" at bounding box center [450, 237] width 476 height 15
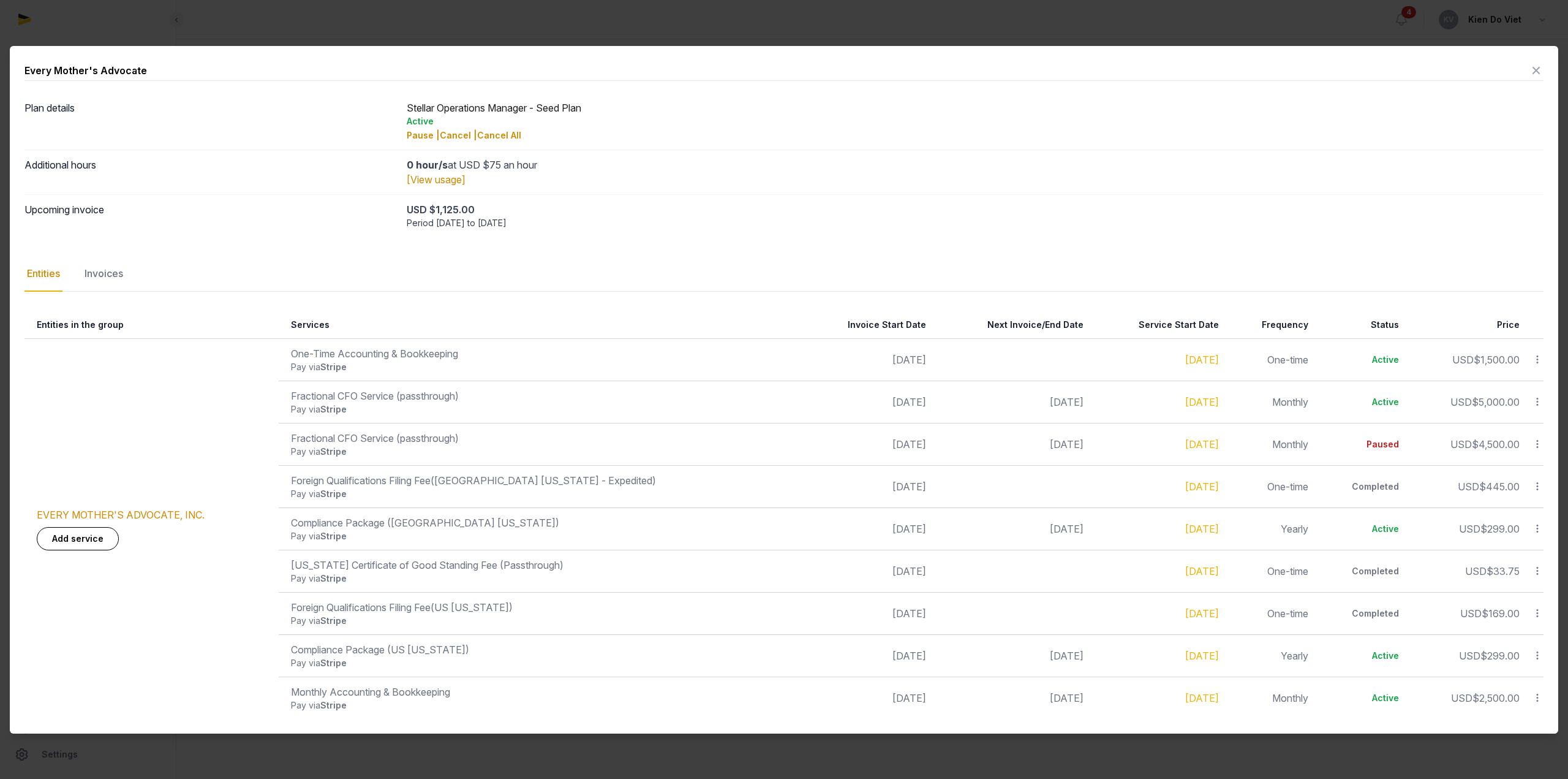
click at [37, 71] on div "Every Mother's Advocate" at bounding box center [86, 70] width 122 height 15
drag, startPoint x: 37, startPoint y: 71, endPoint x: 148, endPoint y: 71, distance: 111.0
click at [148, 71] on div "Every Mother's Advocate" at bounding box center [784, 70] width 1519 height 20
copy div "Every Mother's Advocate"
